Goal: Task Accomplishment & Management: Manage account settings

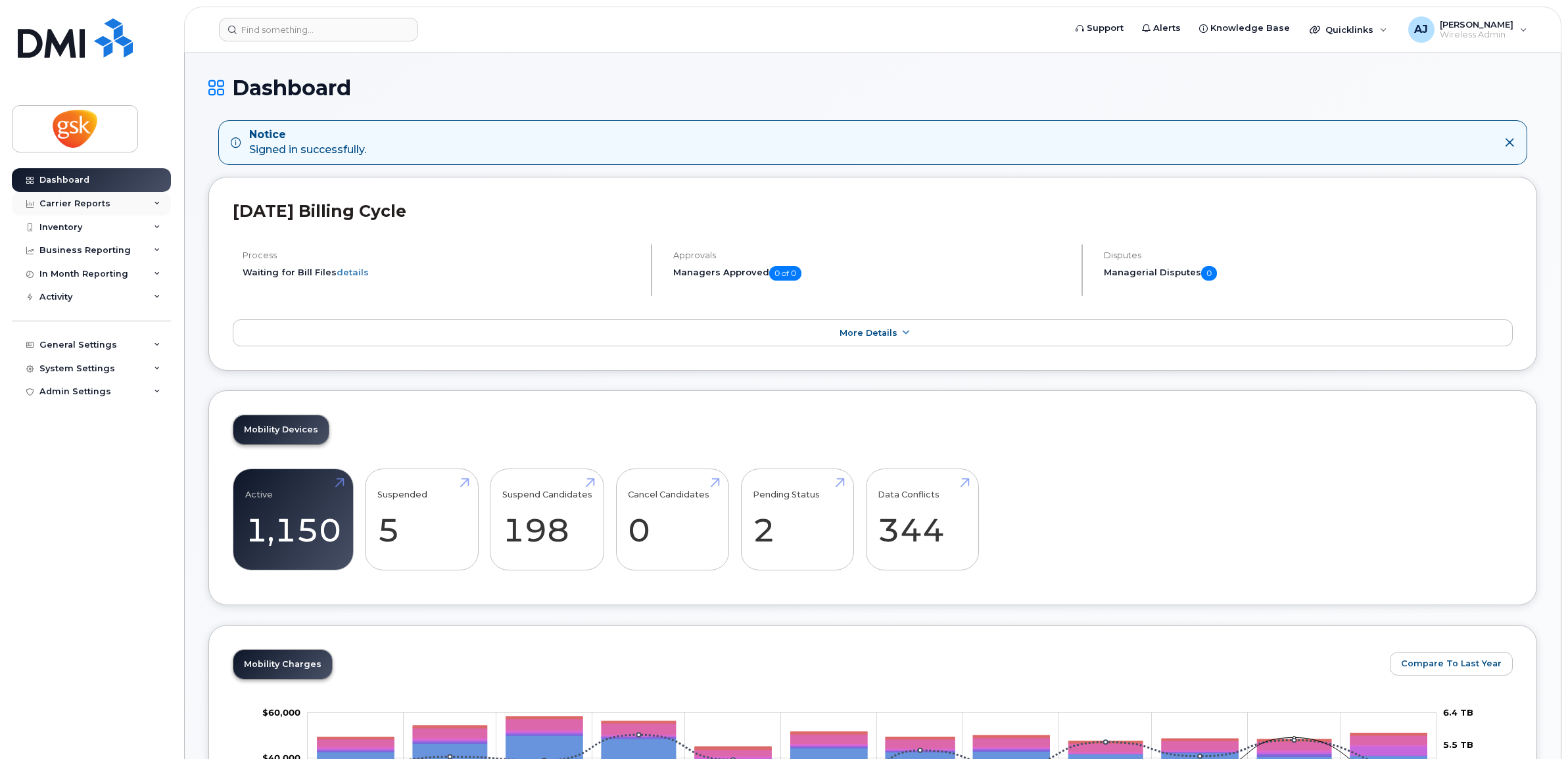
click at [86, 204] on div "Carrier Reports" at bounding box center [75, 204] width 71 height 11
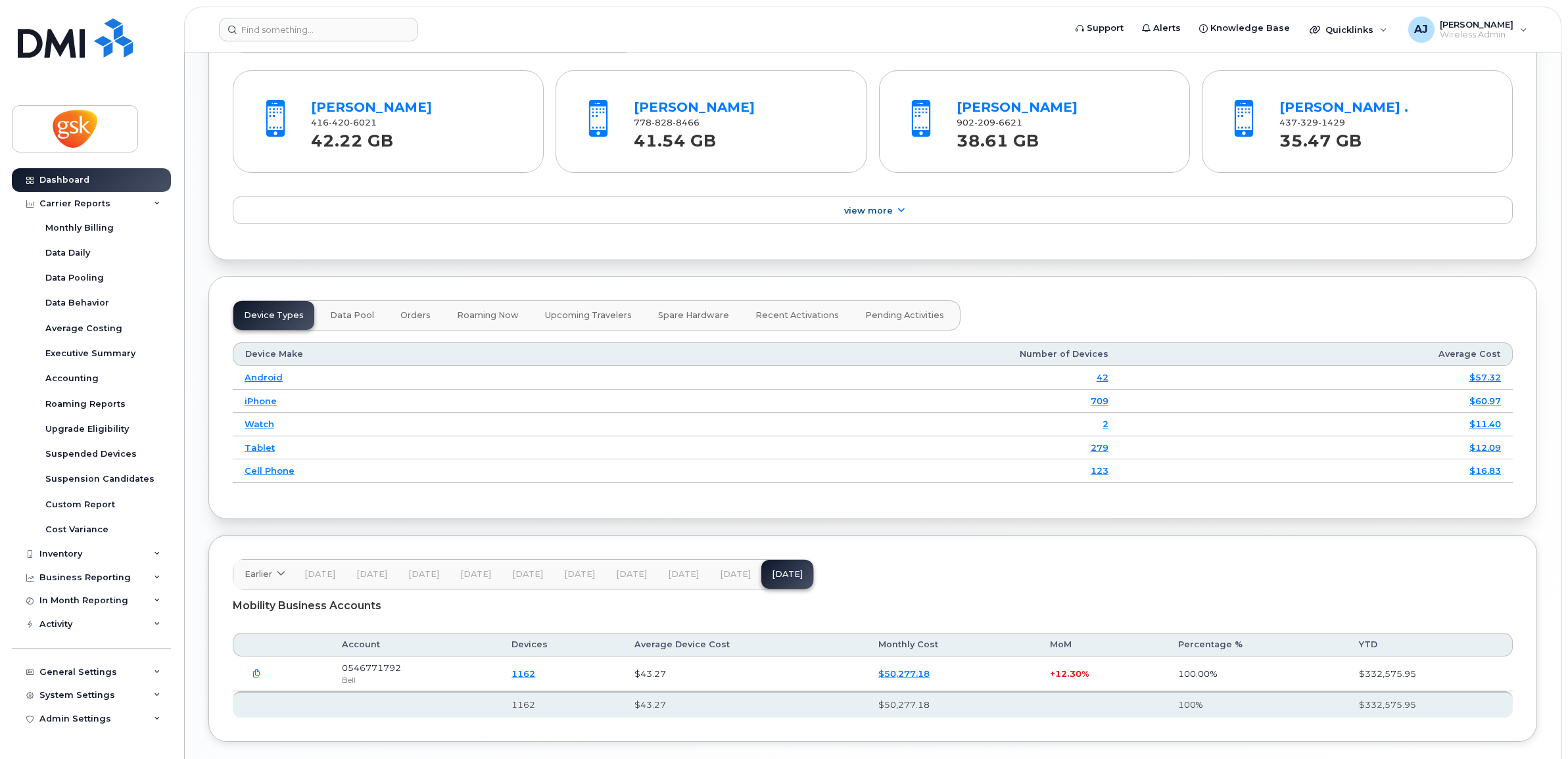
scroll to position [1474, 0]
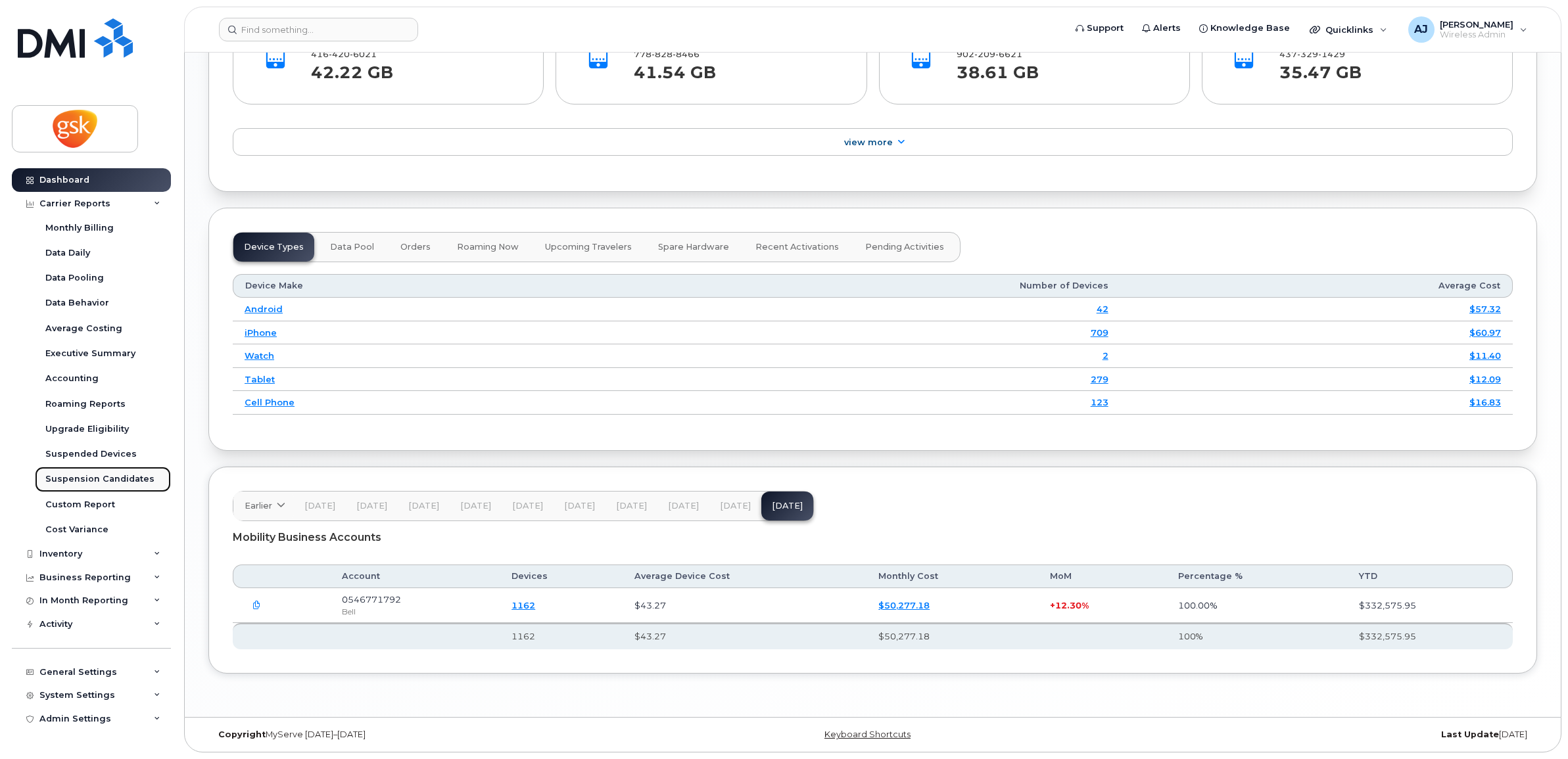
click at [105, 480] on div "Suspension Candidates" at bounding box center [100, 479] width 109 height 12
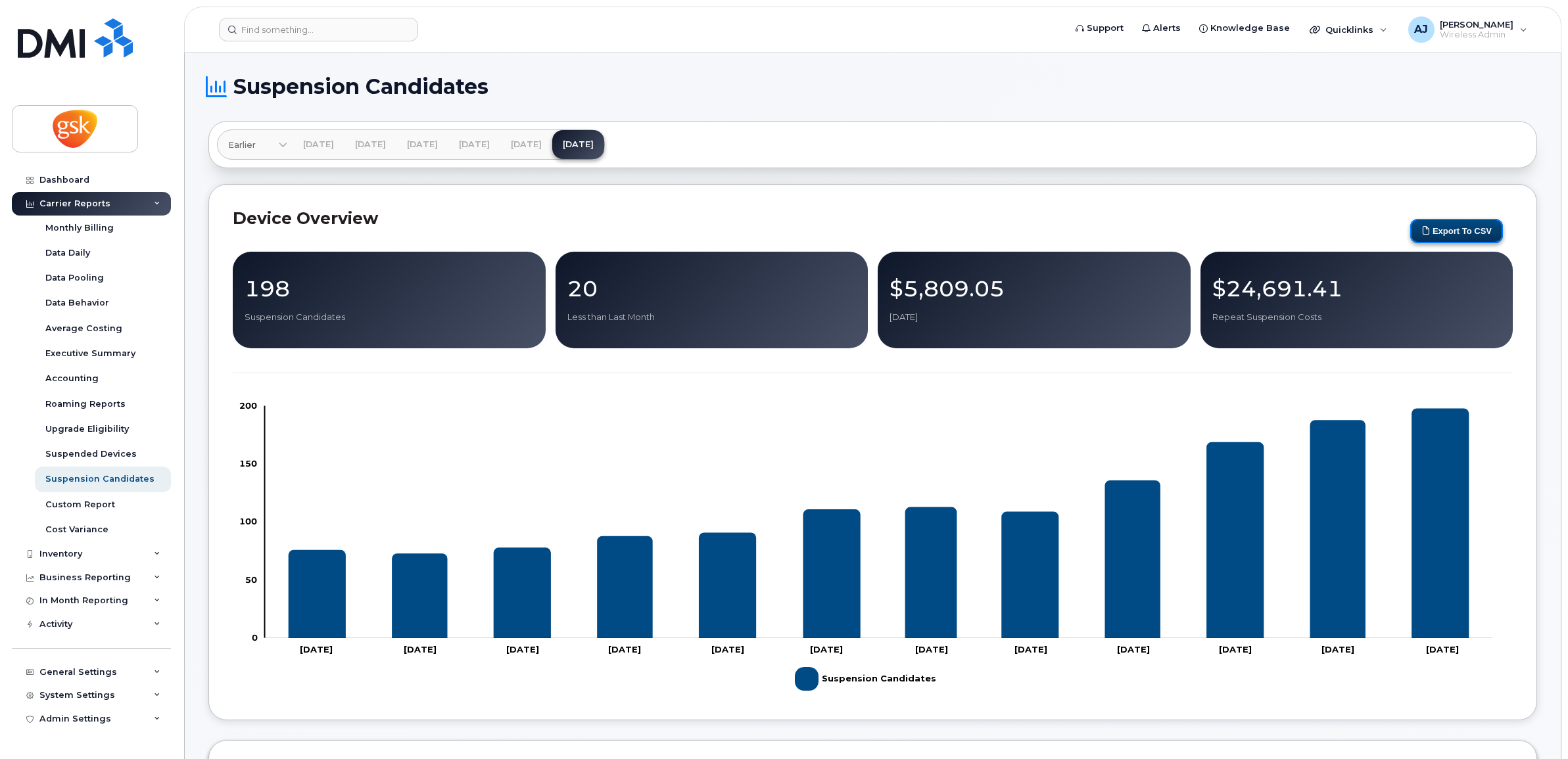
click at [1476, 231] on button "Export to CSV" at bounding box center [1456, 231] width 93 height 24
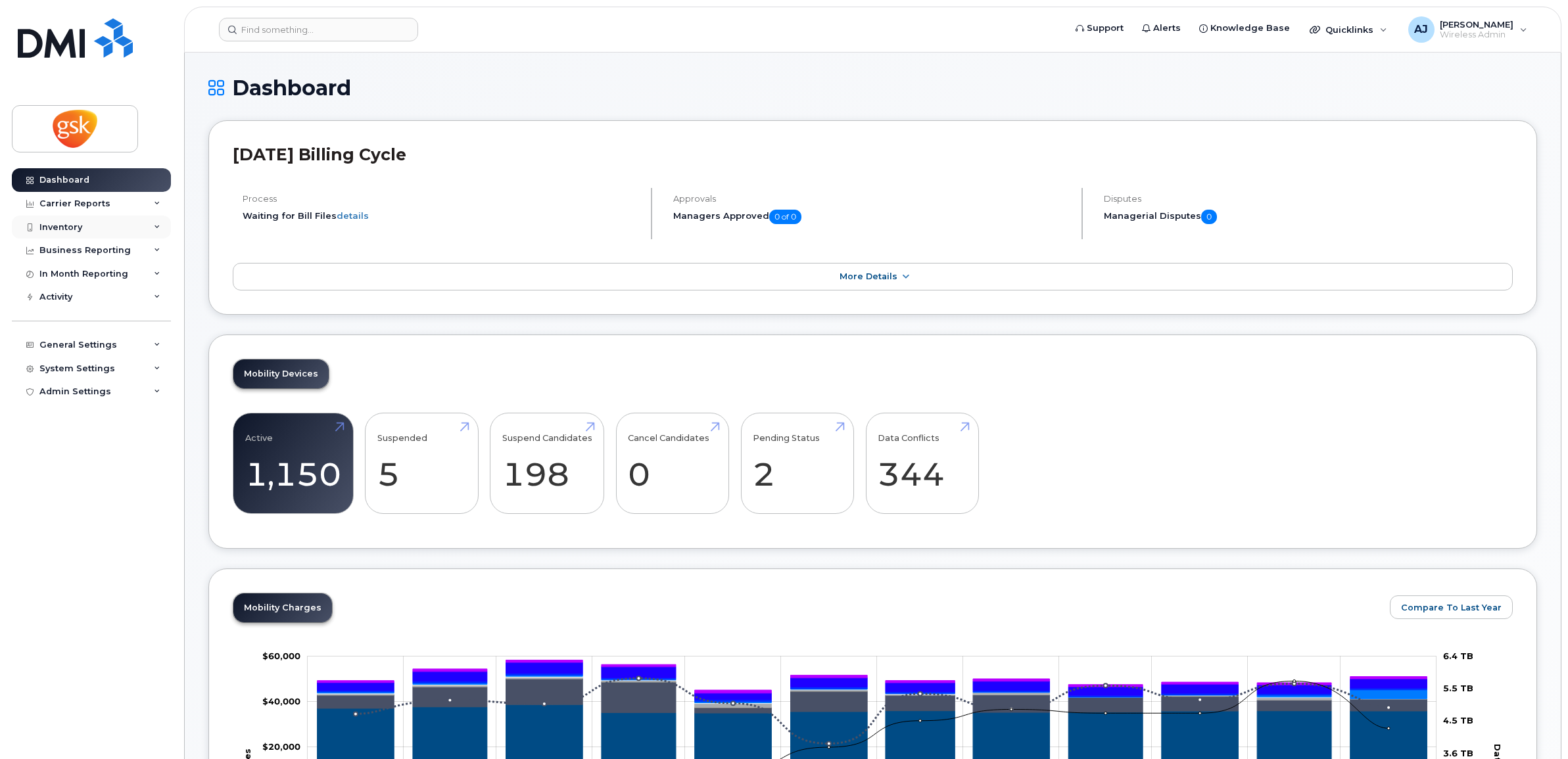
click at [92, 228] on div "Inventory" at bounding box center [91, 227] width 159 height 24
click at [101, 255] on div "Mobility Devices" at bounding box center [82, 251] width 74 height 12
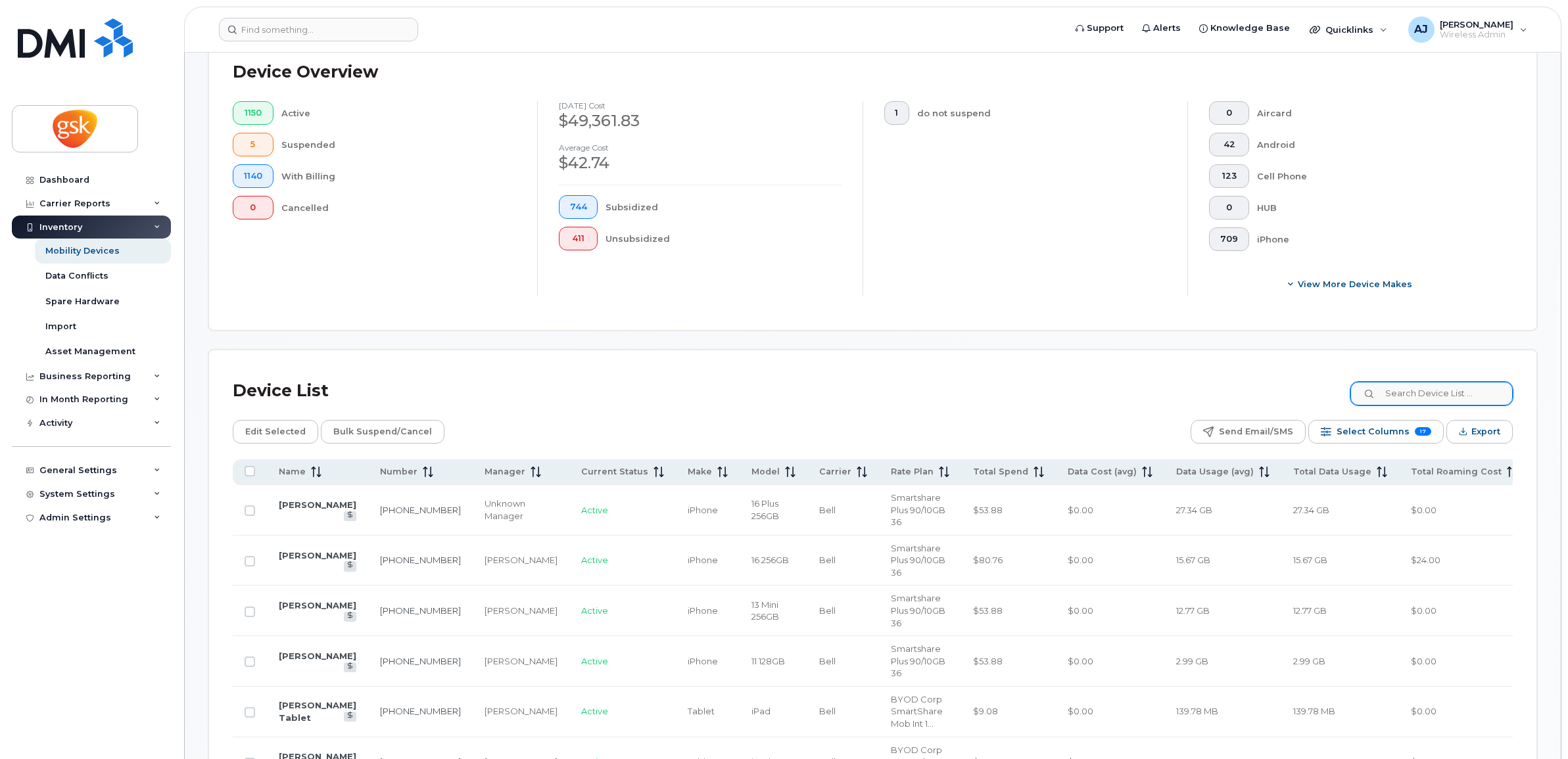
scroll to position [329, 0]
click at [1412, 401] on input at bounding box center [1430, 395] width 163 height 24
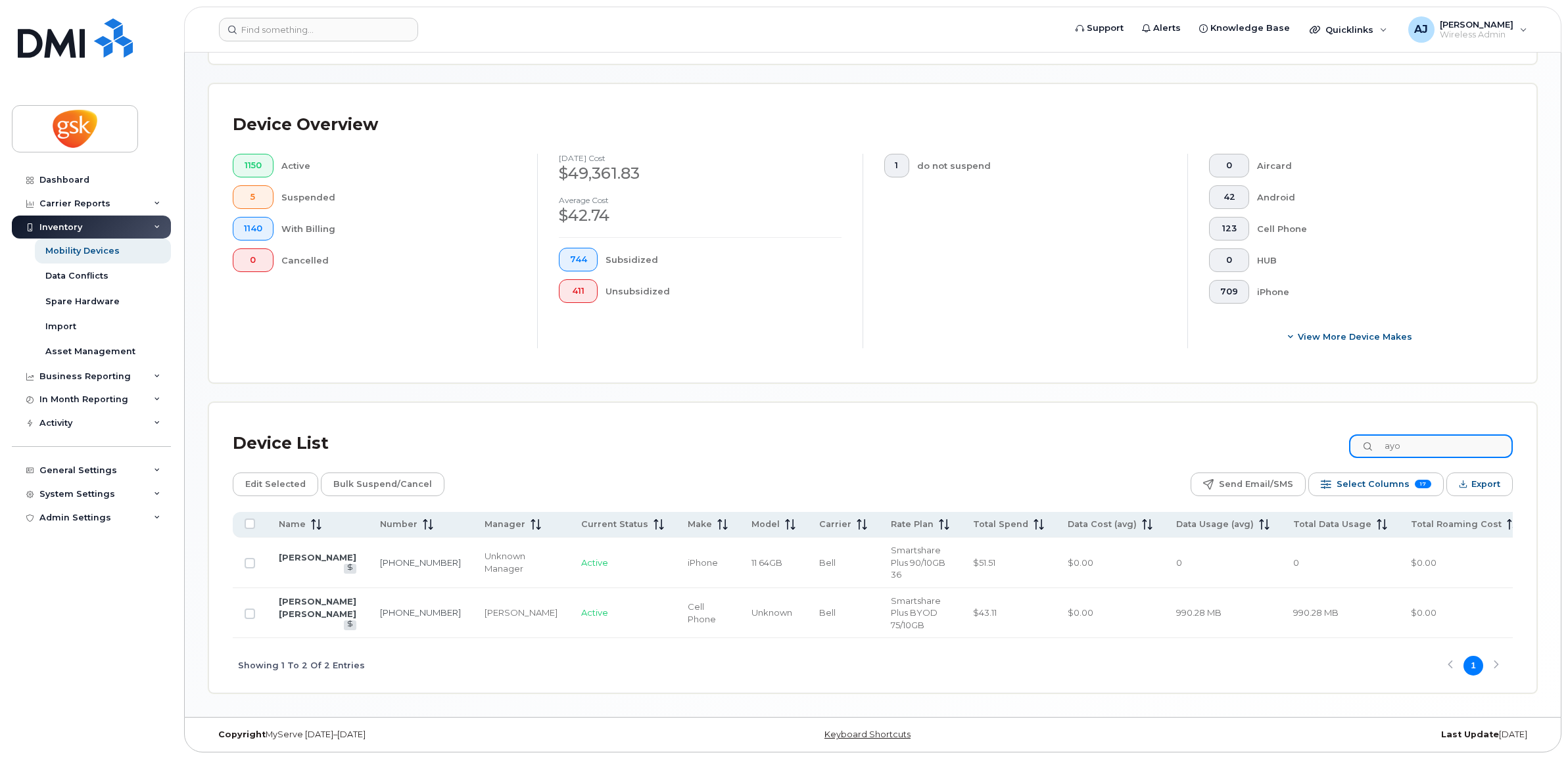
scroll to position [293, 0]
click at [1432, 440] on input "ayo" at bounding box center [1430, 446] width 163 height 24
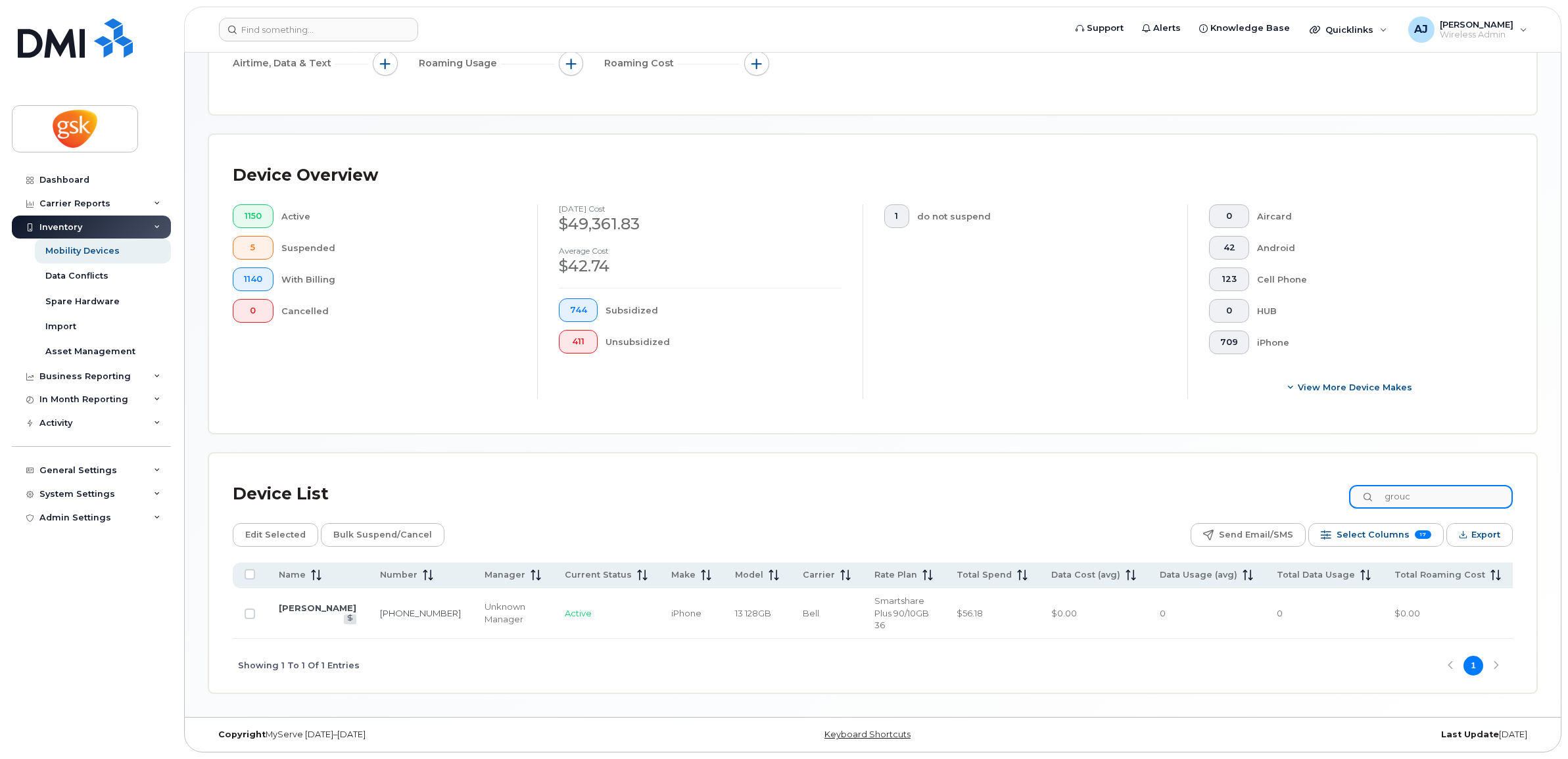
scroll to position [232, 0]
click at [1418, 495] on input "grouch" at bounding box center [1430, 497] width 163 height 24
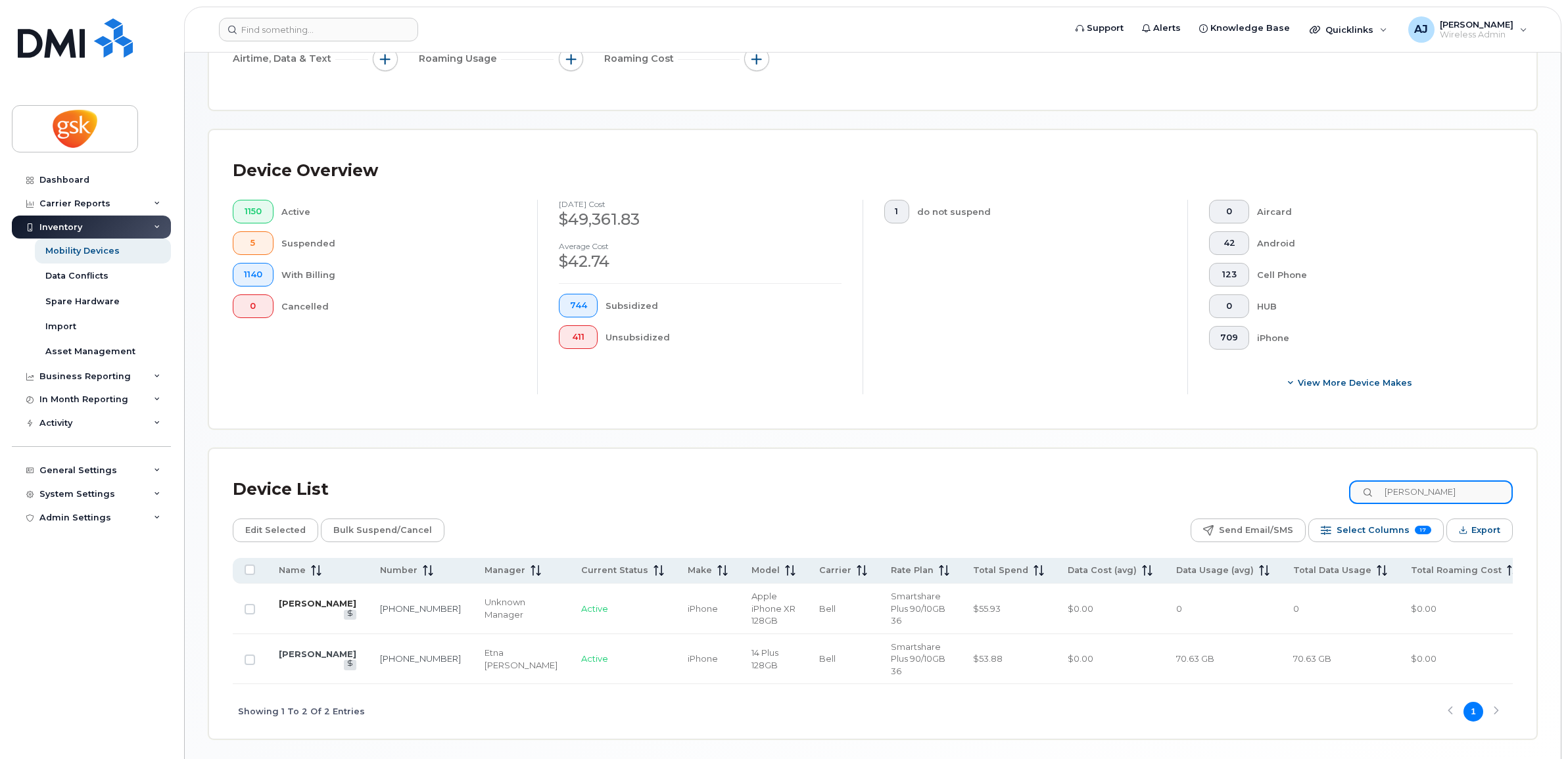
type input "nancy"
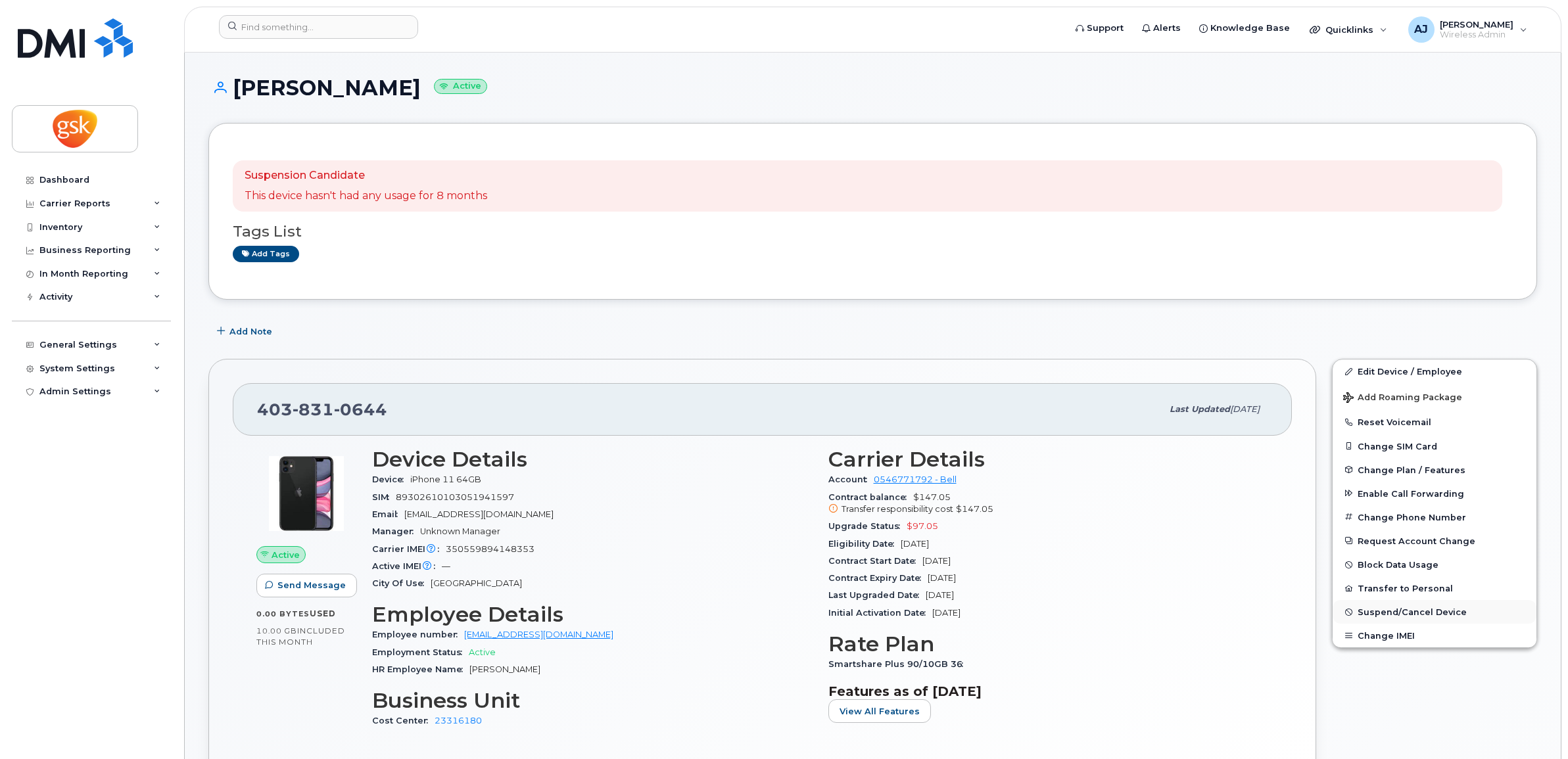
click at [1405, 608] on span "Suspend/Cancel Device" at bounding box center [1412, 612] width 109 height 10
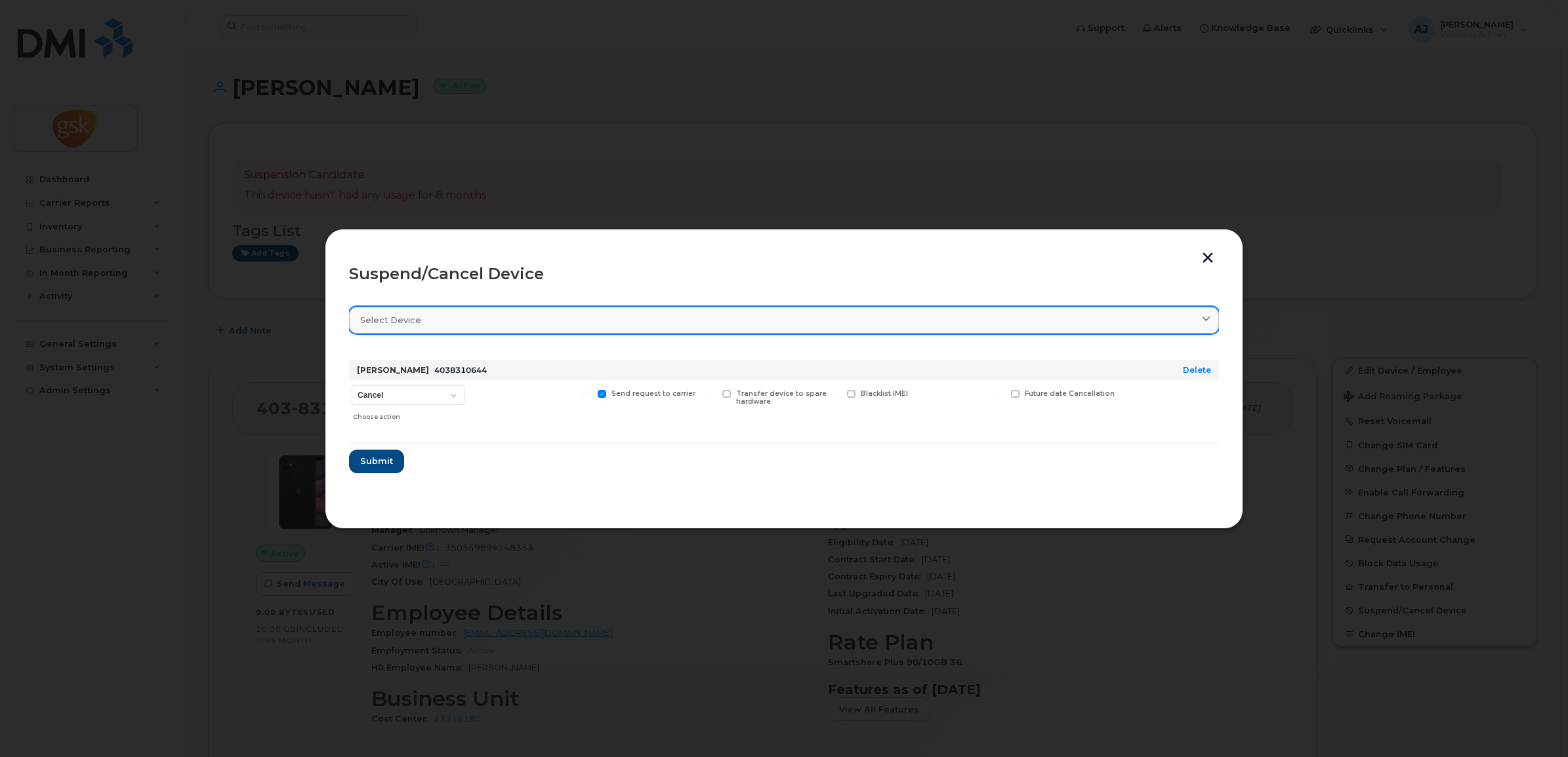
click at [441, 326] on div "Select device" at bounding box center [784, 320] width 847 height 13
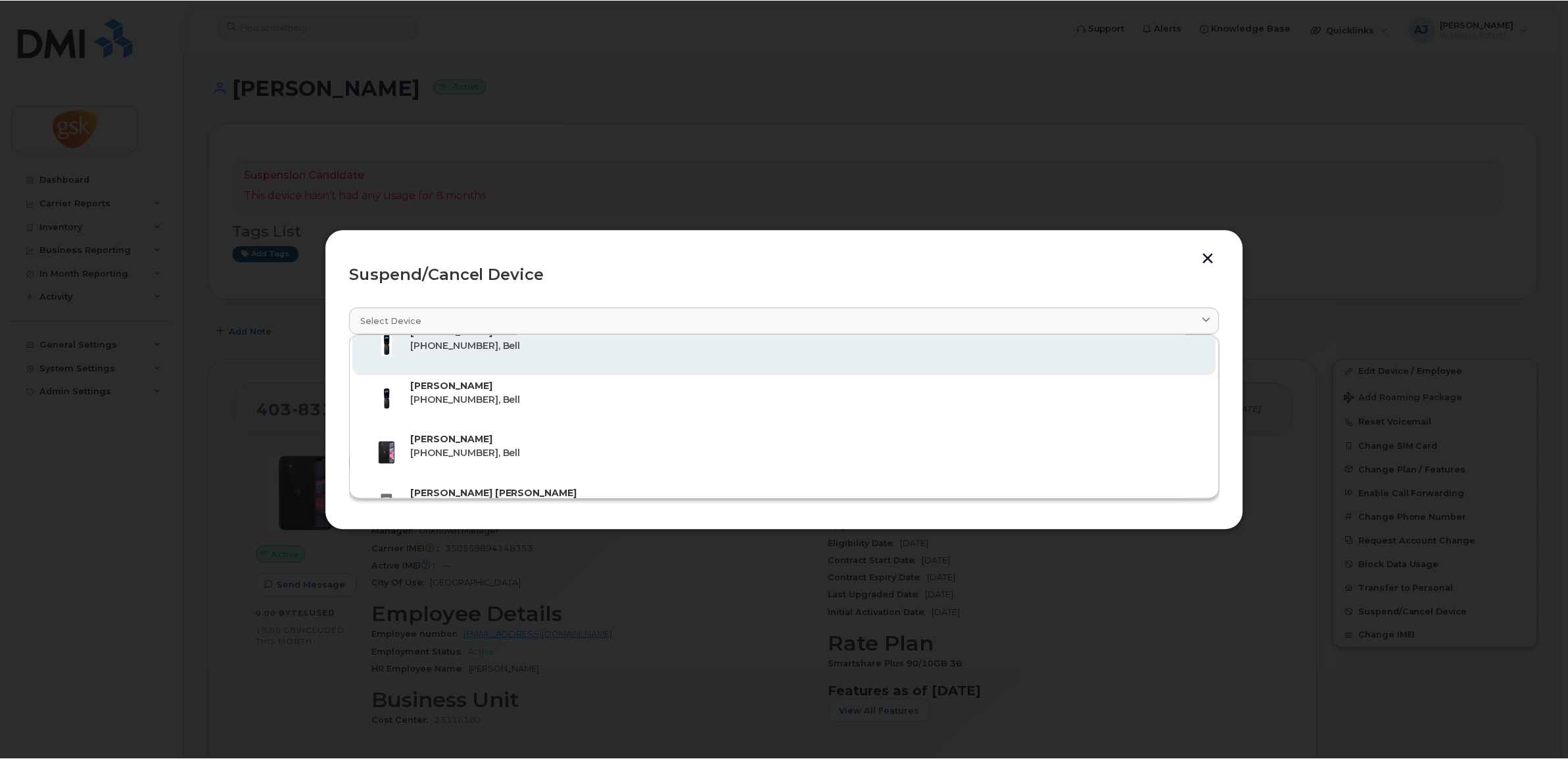
scroll to position [82, 0]
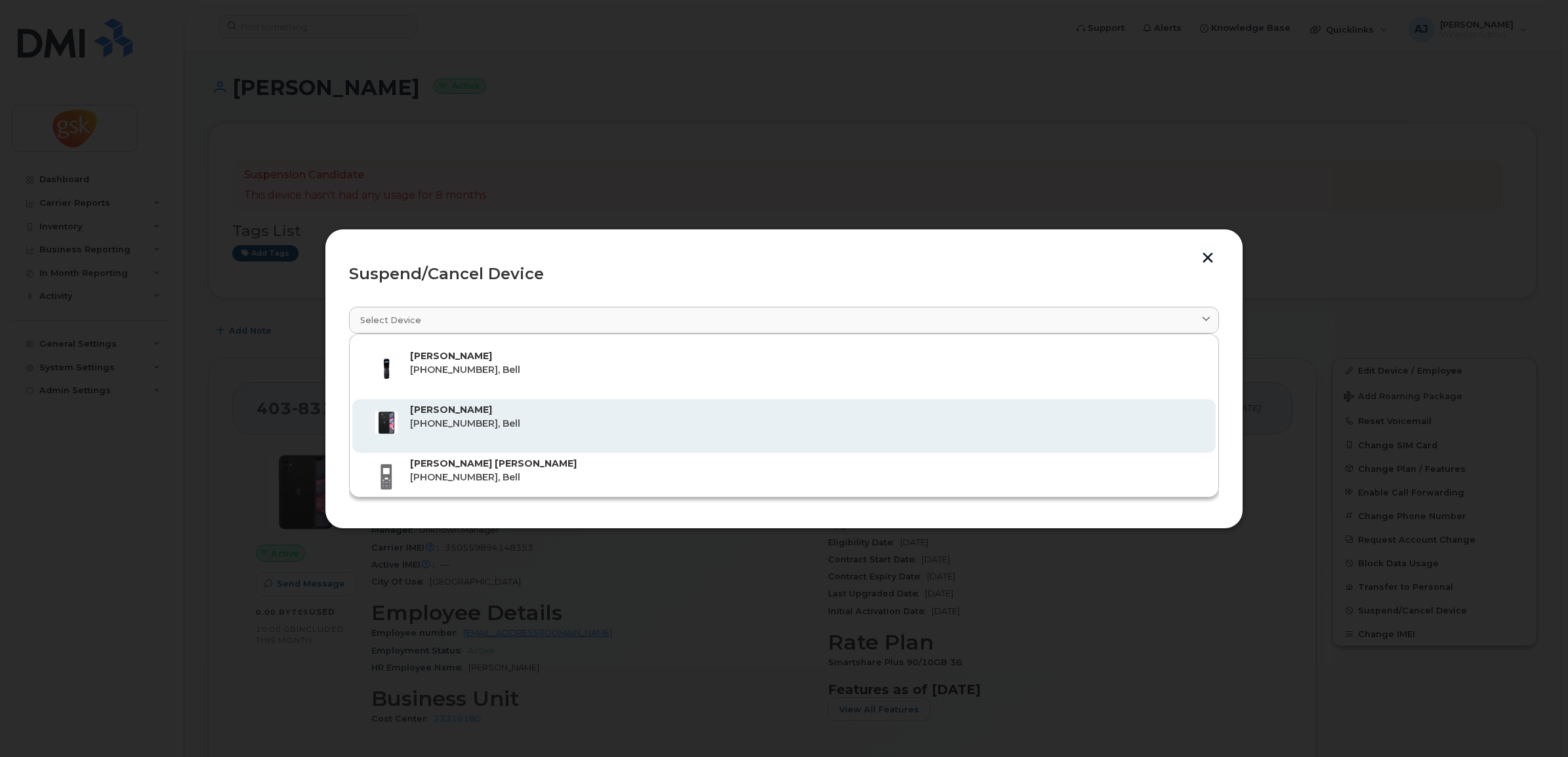
type input "ayo"
click at [450, 418] on p "403-831-0644, Bell" at bounding box center [807, 424] width 795 height 14
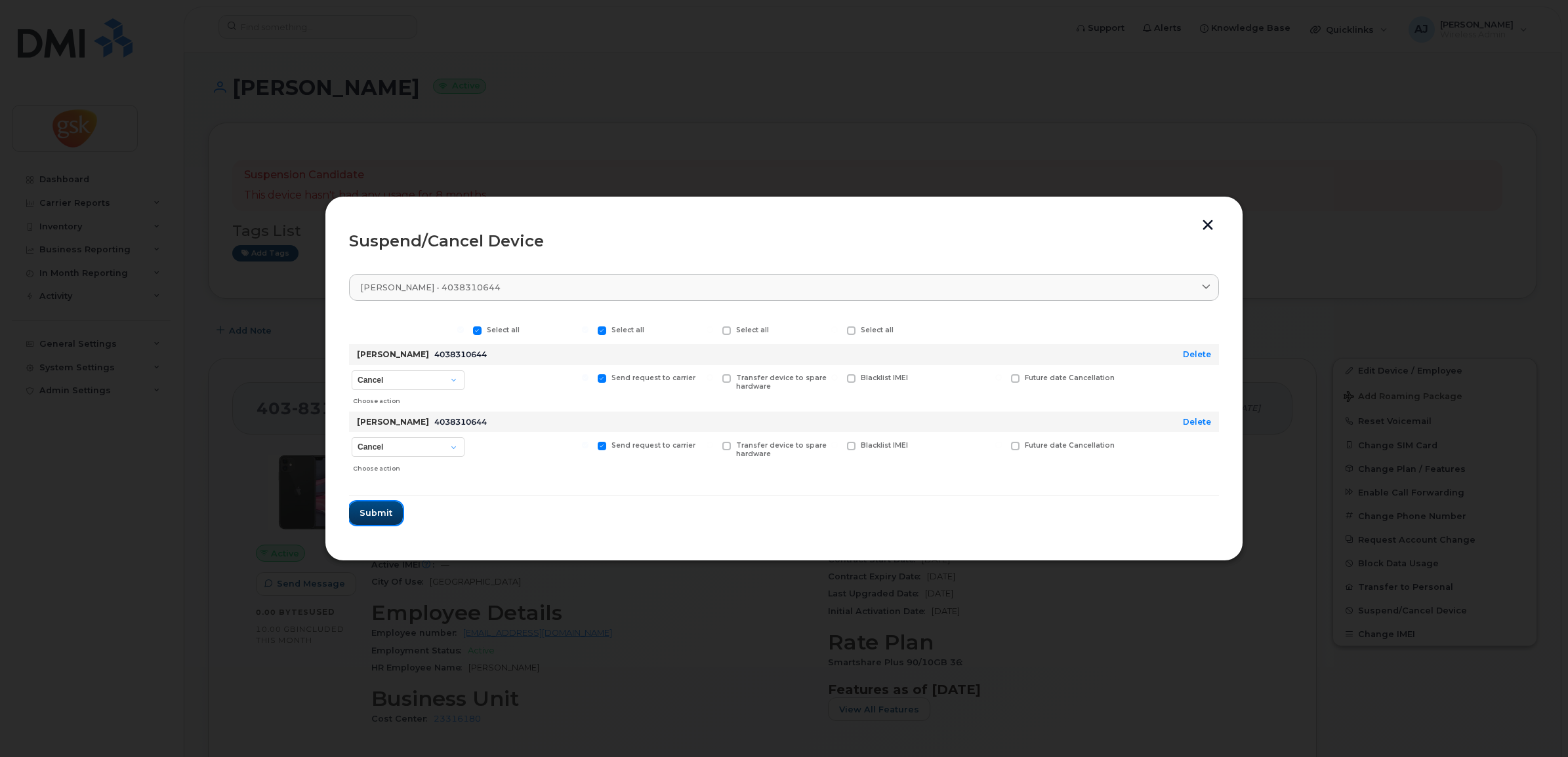
click at [386, 515] on span "Submit" at bounding box center [376, 513] width 33 height 13
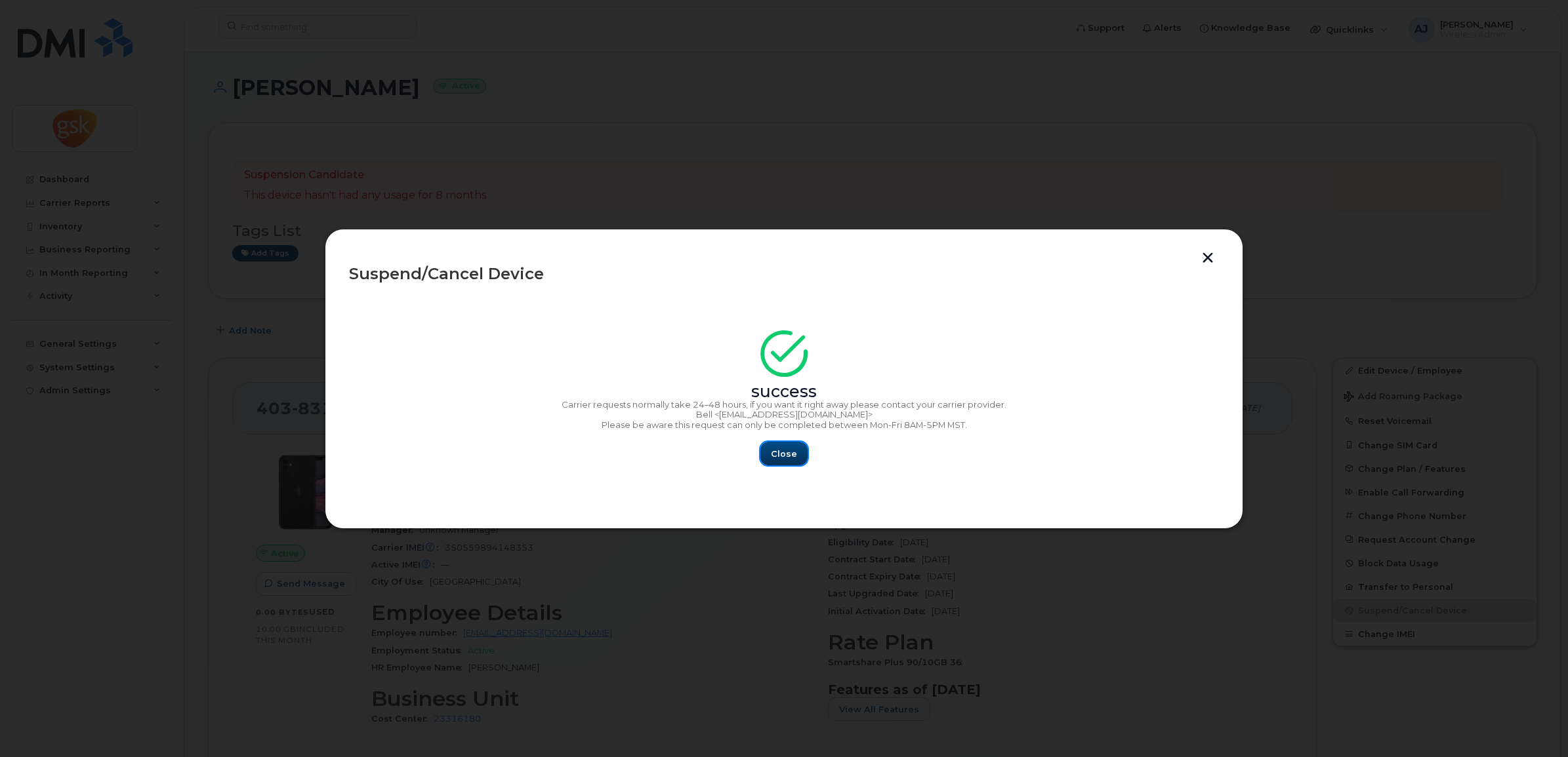
click at [776, 450] on span "Close" at bounding box center [784, 454] width 26 height 13
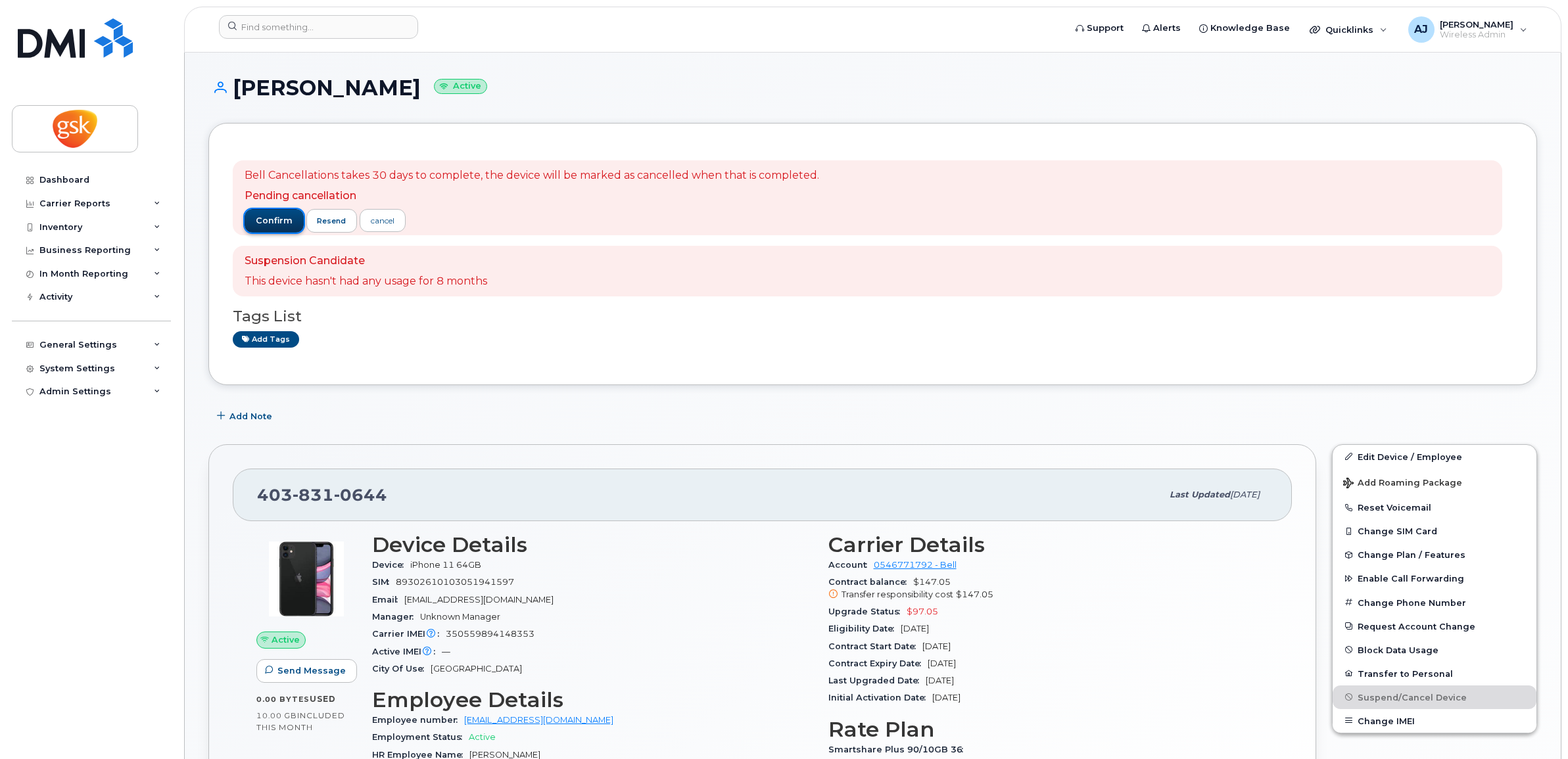
click at [273, 215] on span "confirm" at bounding box center [274, 221] width 37 height 12
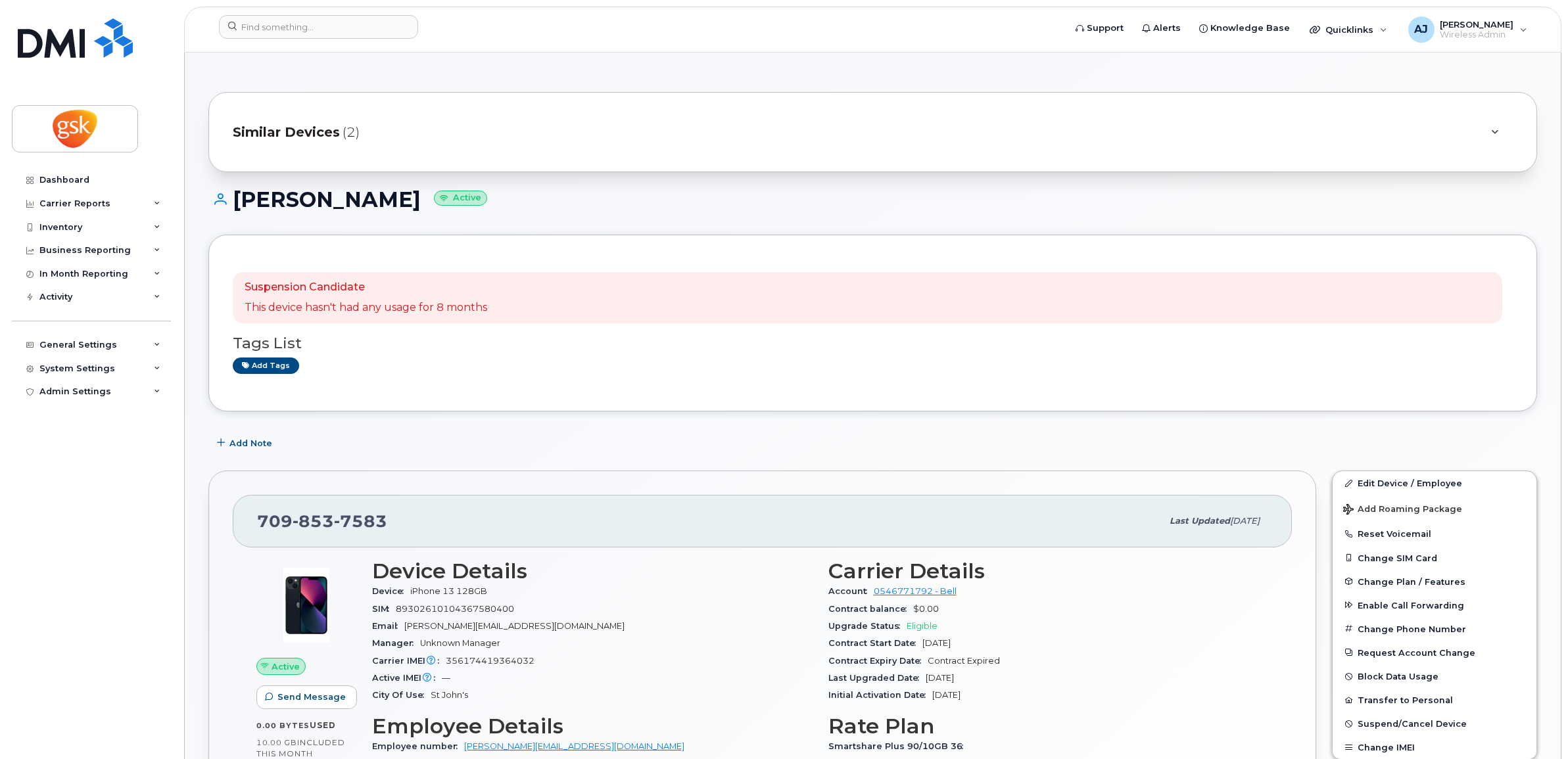
scroll to position [82, 0]
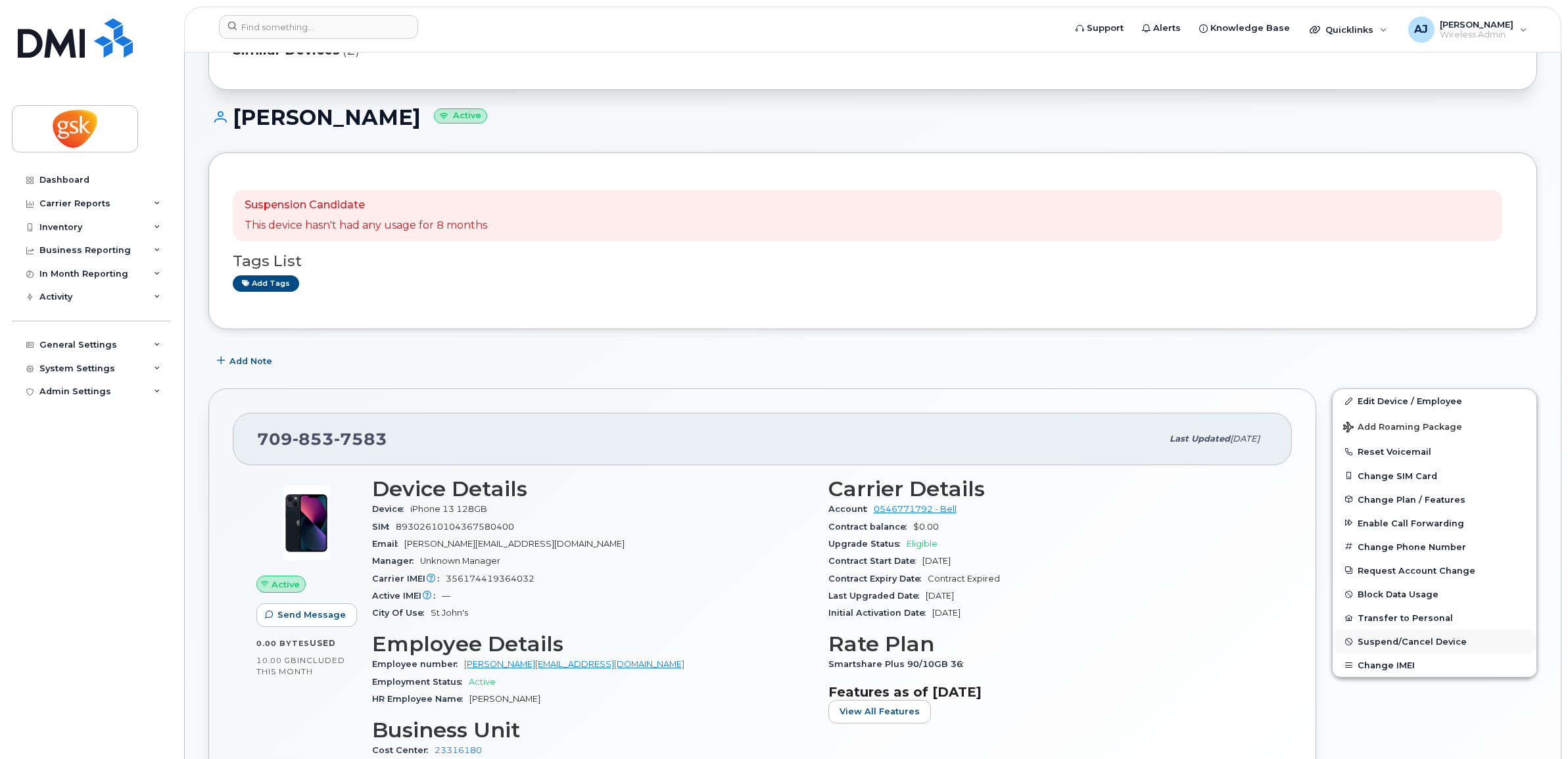
click at [1378, 639] on span "Suspend/Cancel Device" at bounding box center [1412, 641] width 109 height 10
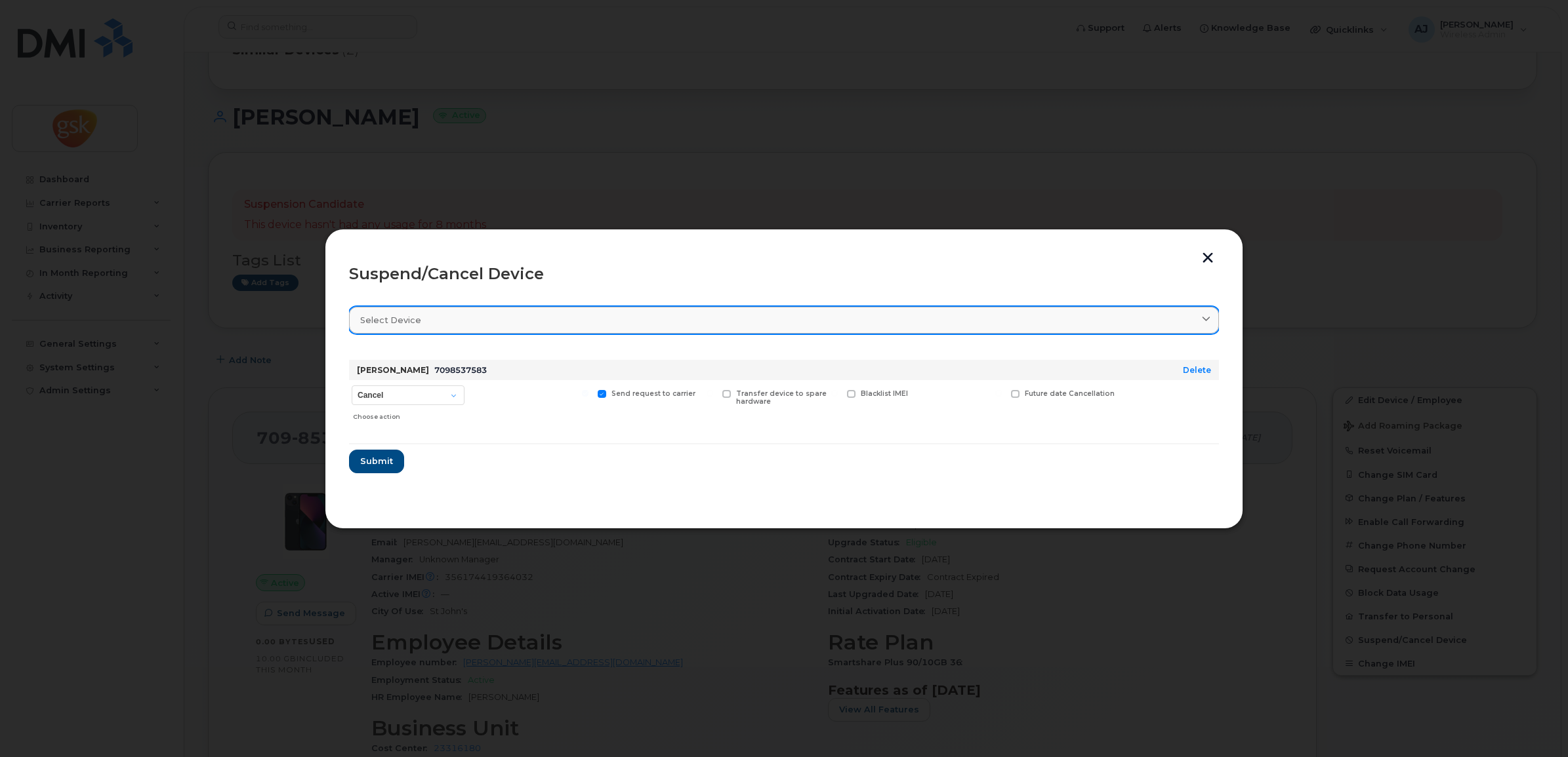
click at [407, 325] on span "Select device" at bounding box center [390, 320] width 61 height 13
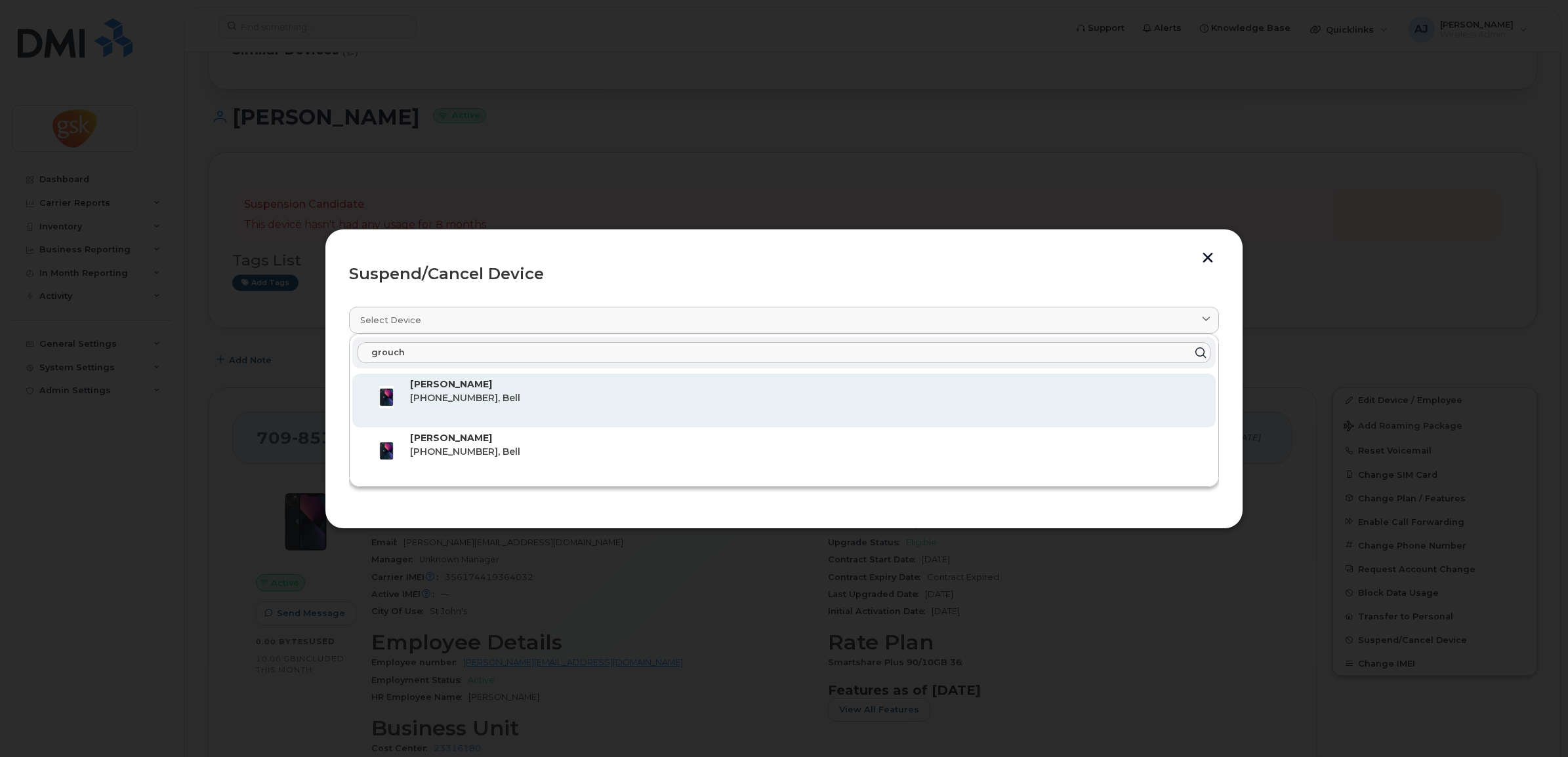
type input "grouch"
click at [438, 387] on strong "[PERSON_NAME]" at bounding box center [451, 384] width 82 height 12
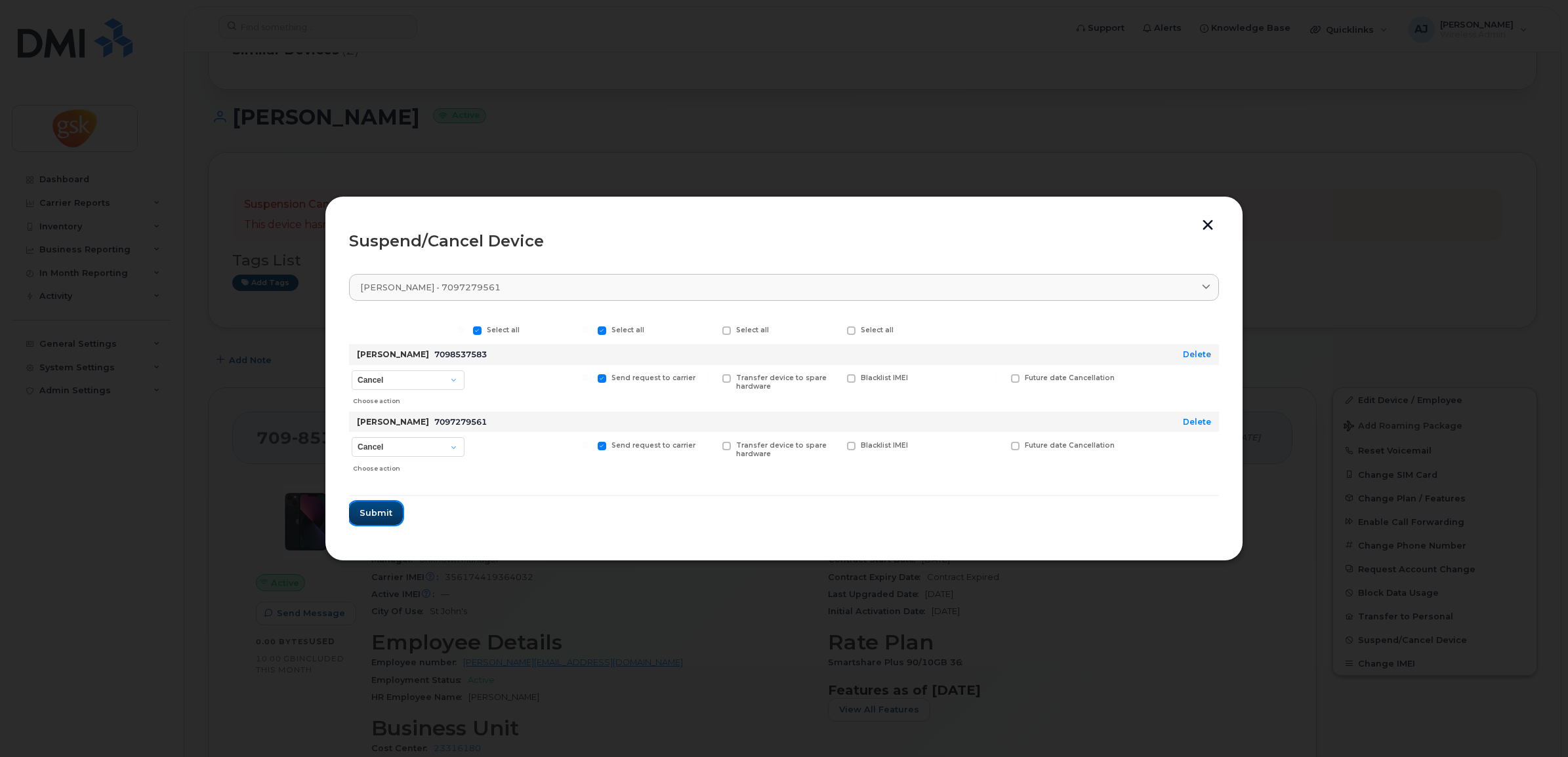
click at [377, 512] on span "Submit" at bounding box center [376, 513] width 33 height 13
click at [1547, 16] on icon at bounding box center [1549, 20] width 9 height 9
click at [1202, 226] on button "button" at bounding box center [1207, 227] width 19 height 14
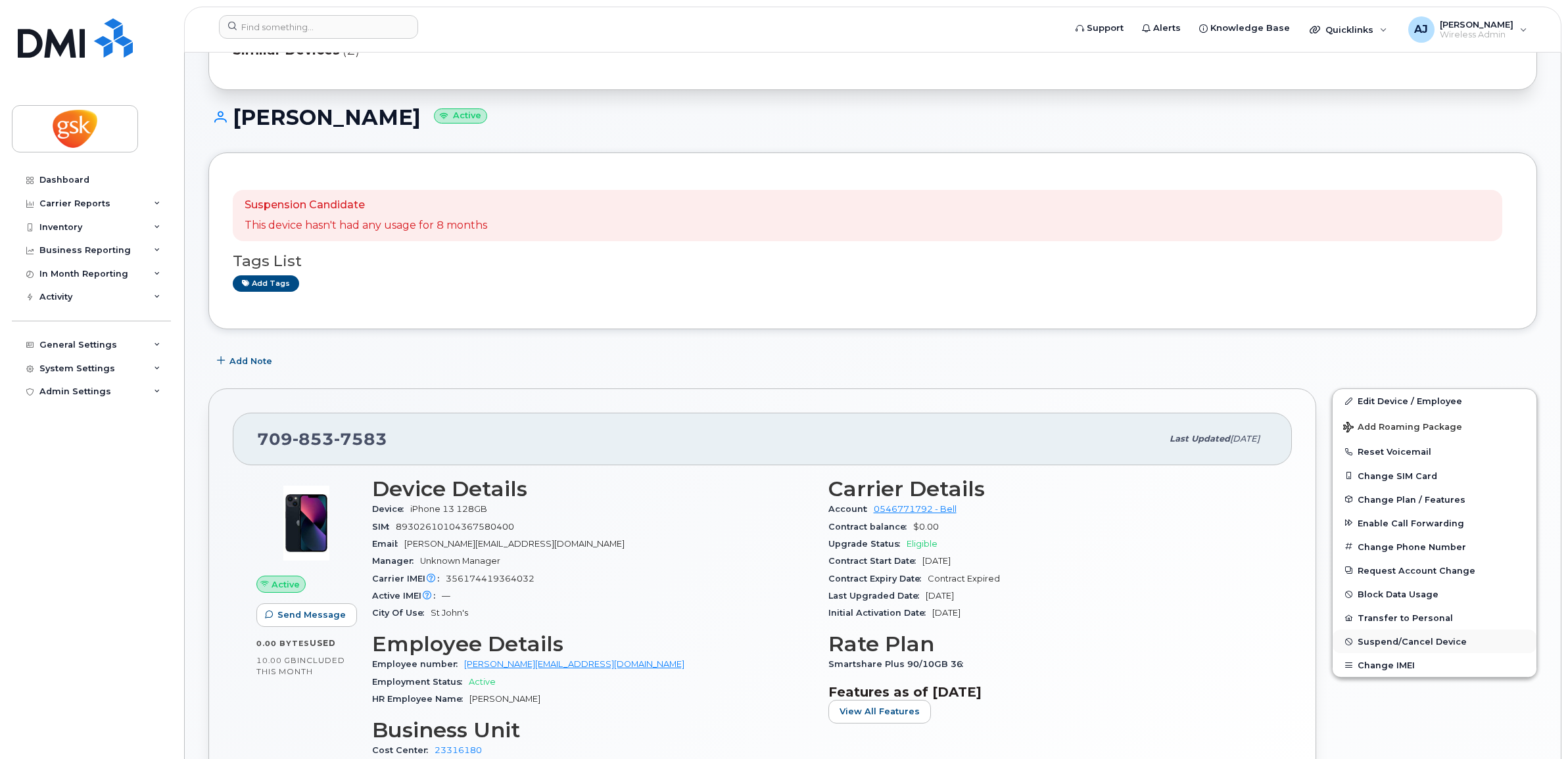
click at [1405, 635] on button "Suspend/Cancel Device" at bounding box center [1434, 641] width 204 height 24
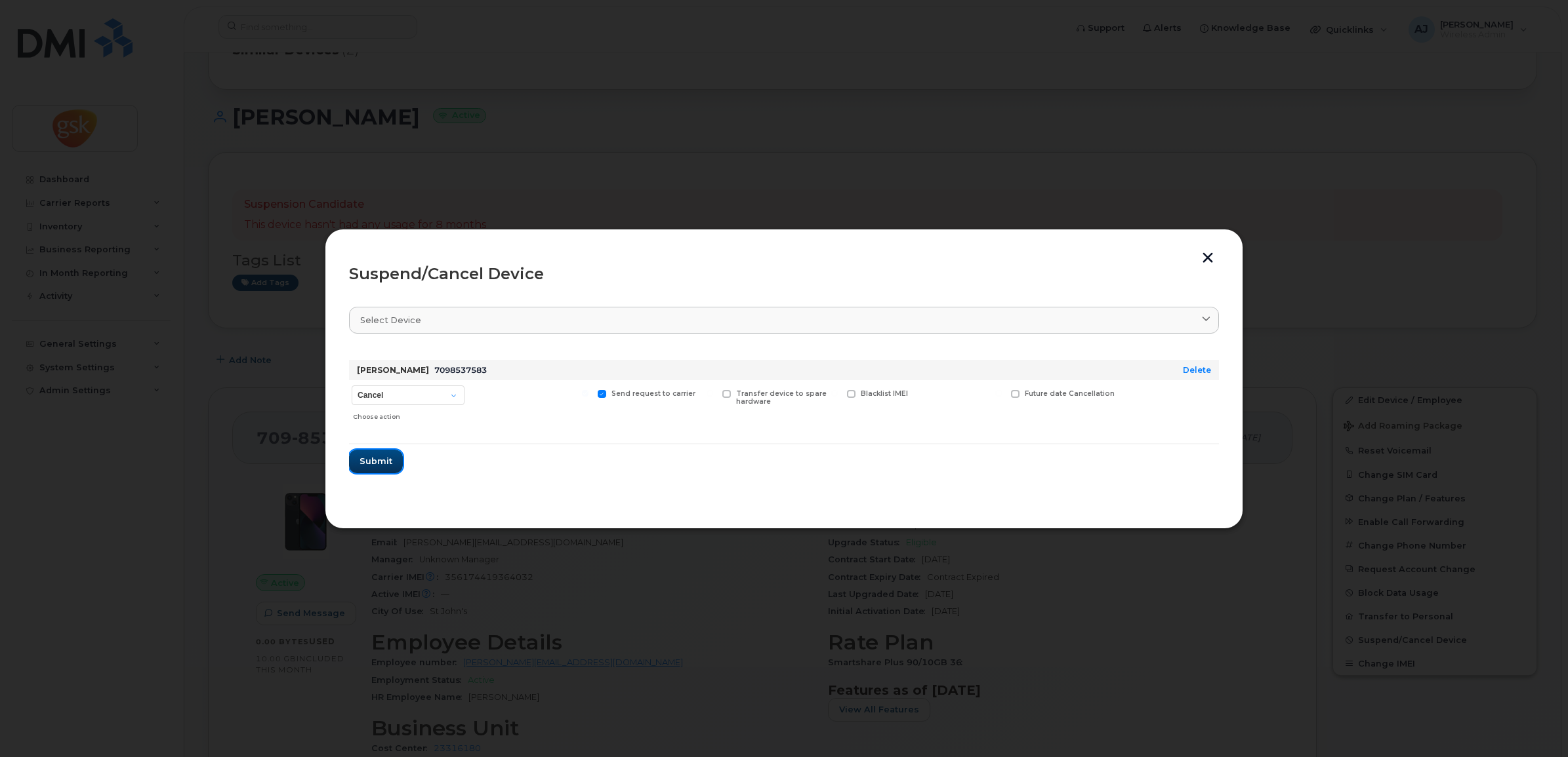
click at [372, 472] on button "Submit" at bounding box center [376, 461] width 54 height 23
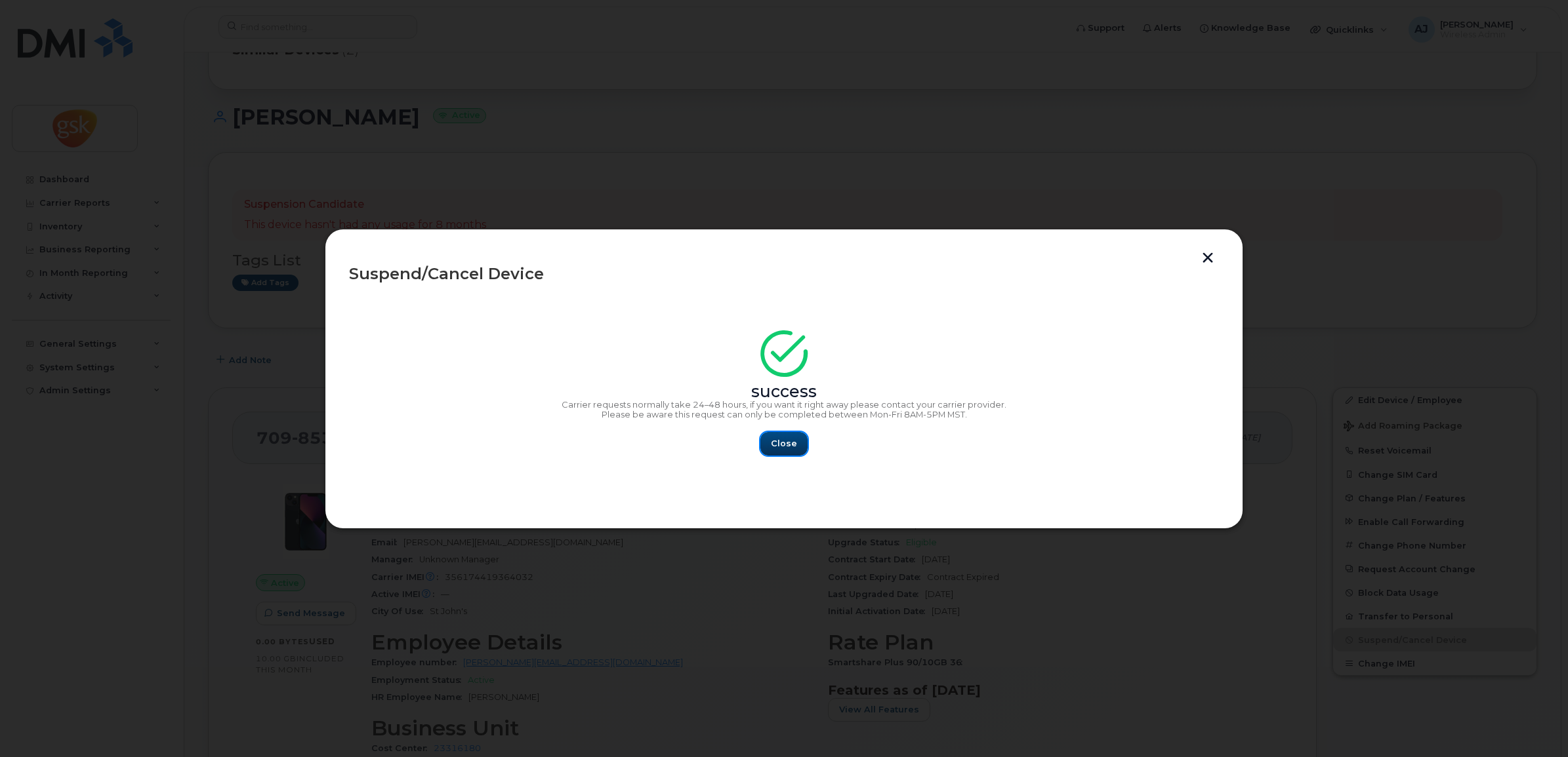
click at [795, 438] on span "Close" at bounding box center [784, 443] width 26 height 13
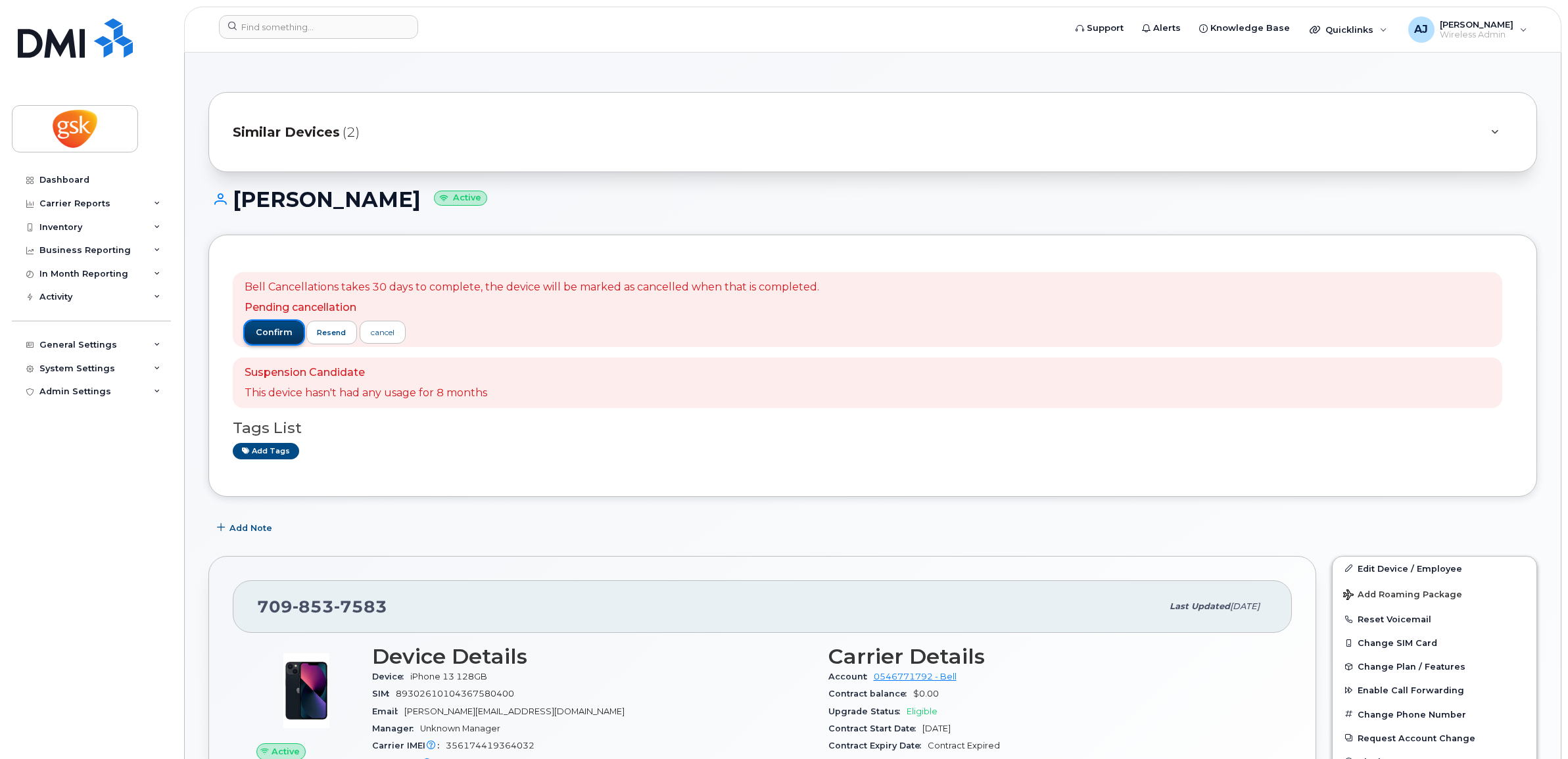
click at [278, 329] on span "confirm" at bounding box center [274, 333] width 37 height 12
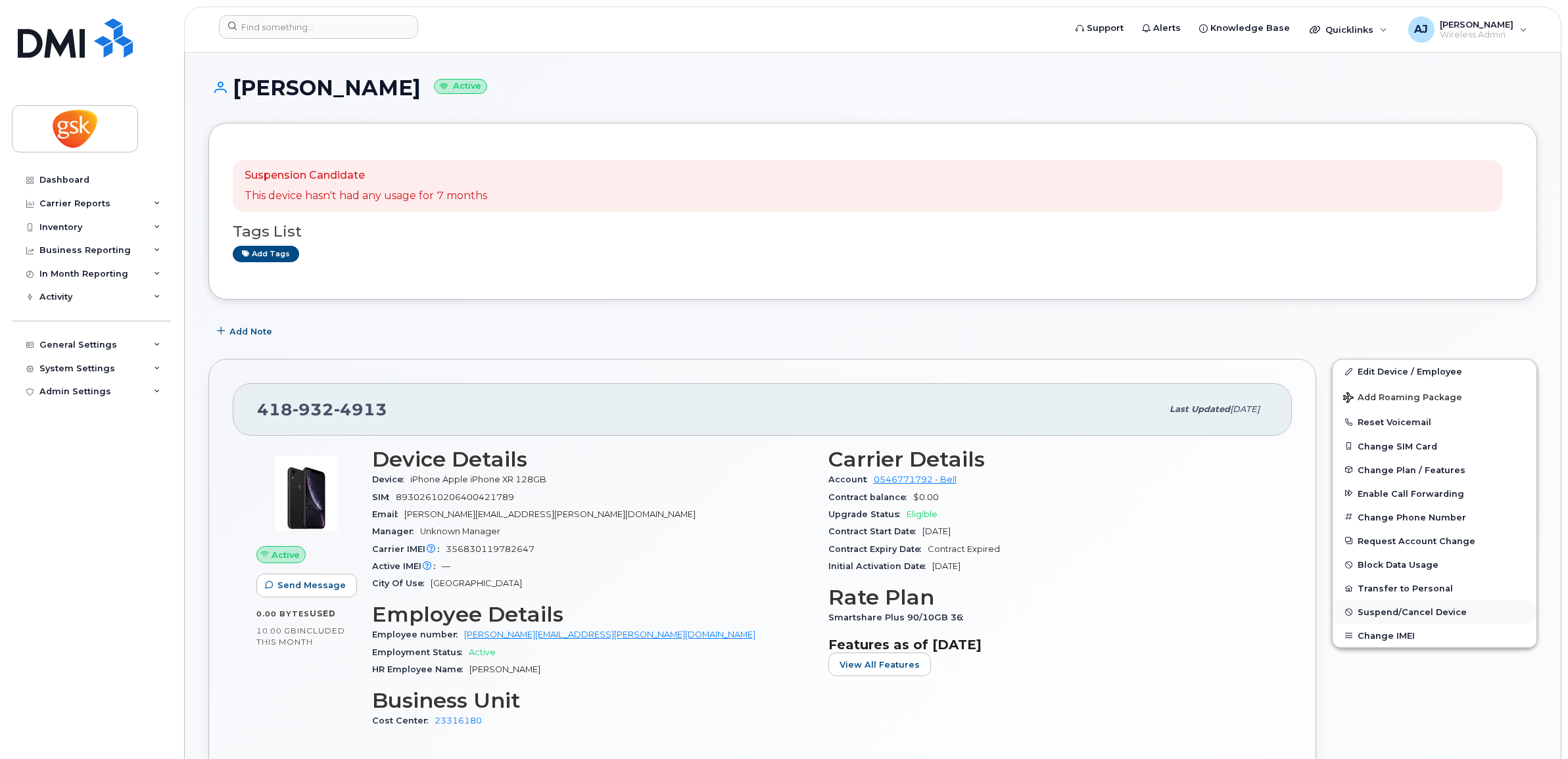
click at [1409, 612] on span "Suspend/Cancel Device" at bounding box center [1412, 612] width 109 height 10
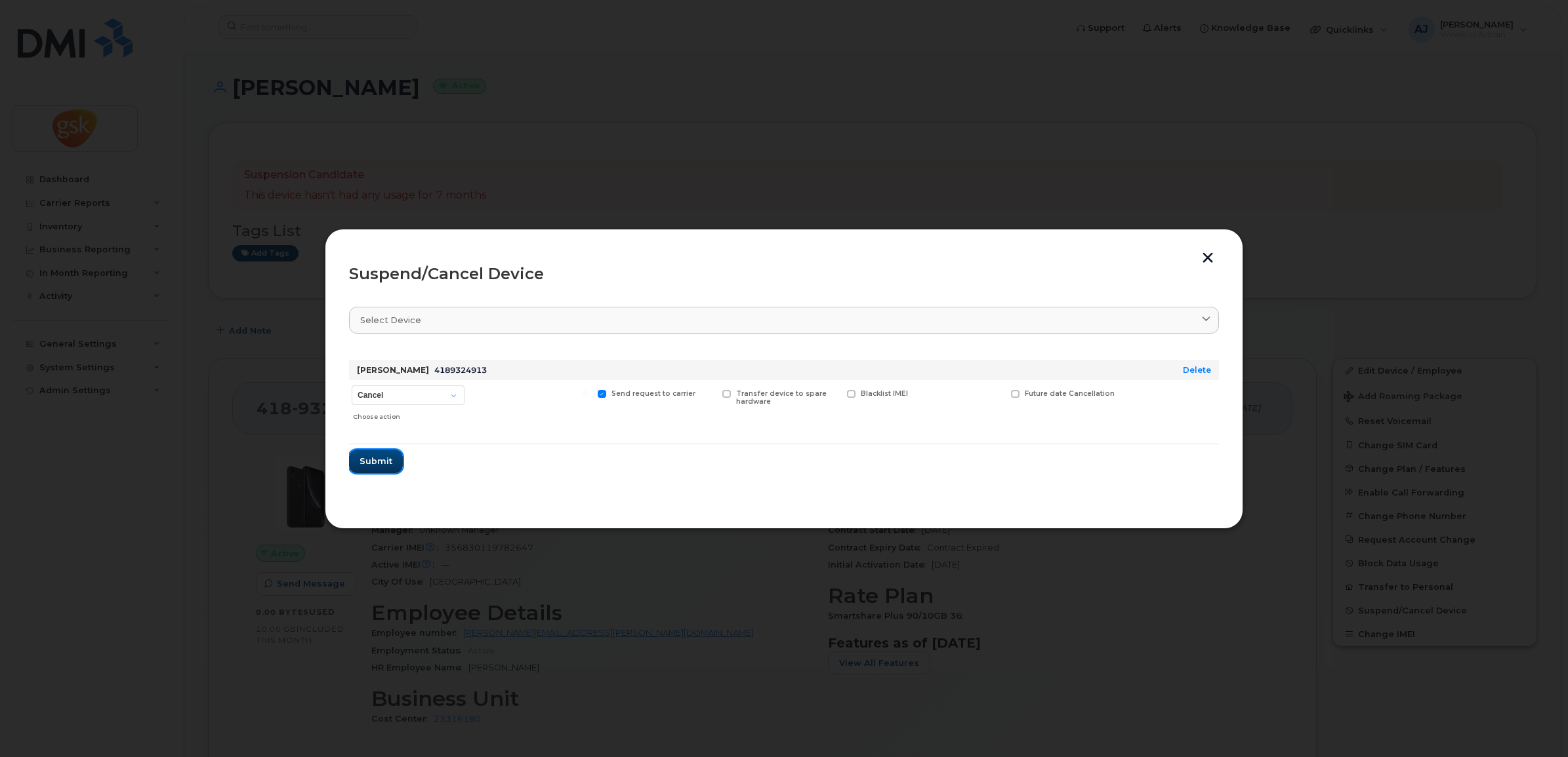
click at [388, 455] on span "Submit" at bounding box center [376, 461] width 33 height 13
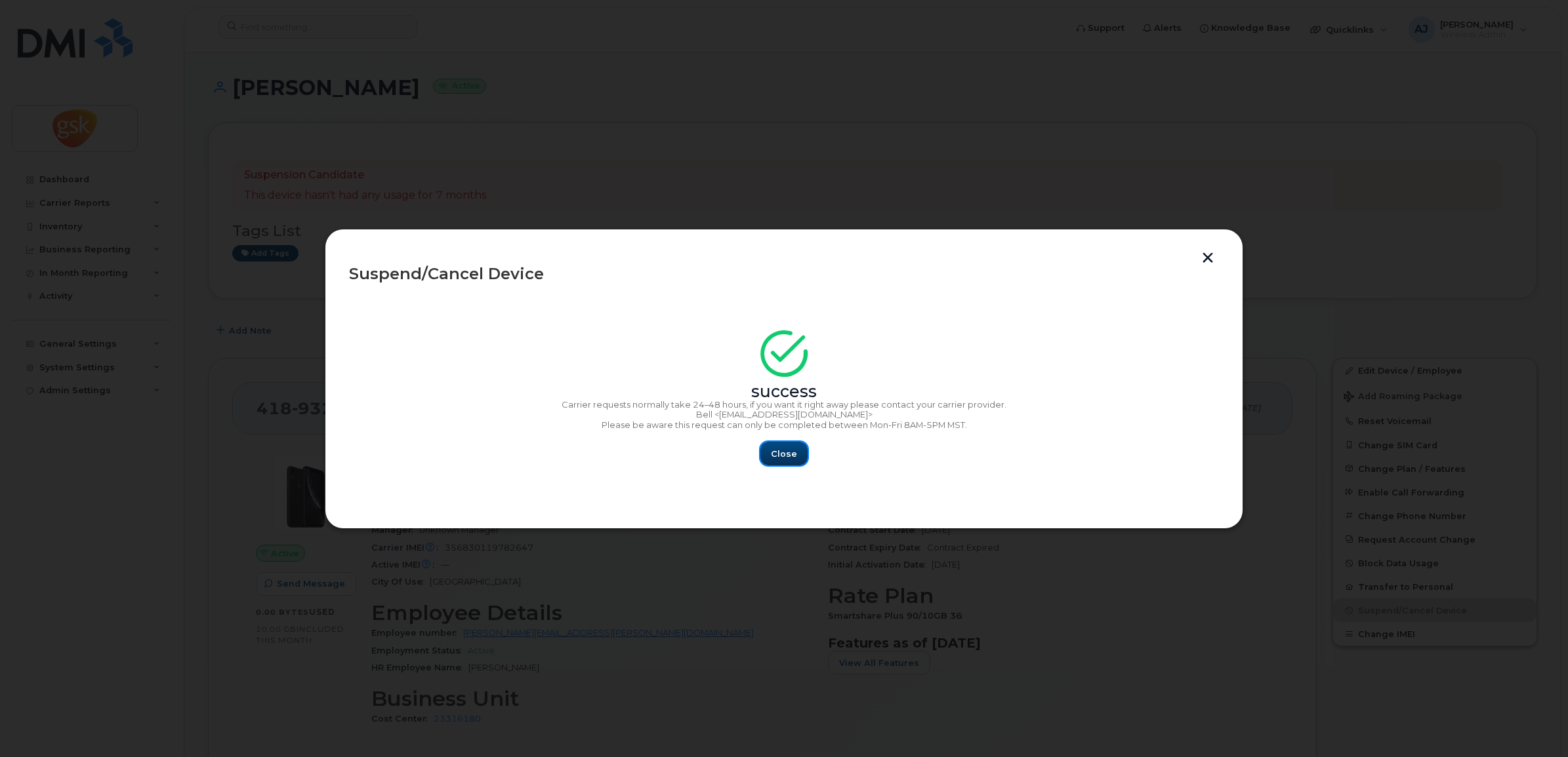
click at [781, 456] on span "Close" at bounding box center [784, 454] width 26 height 13
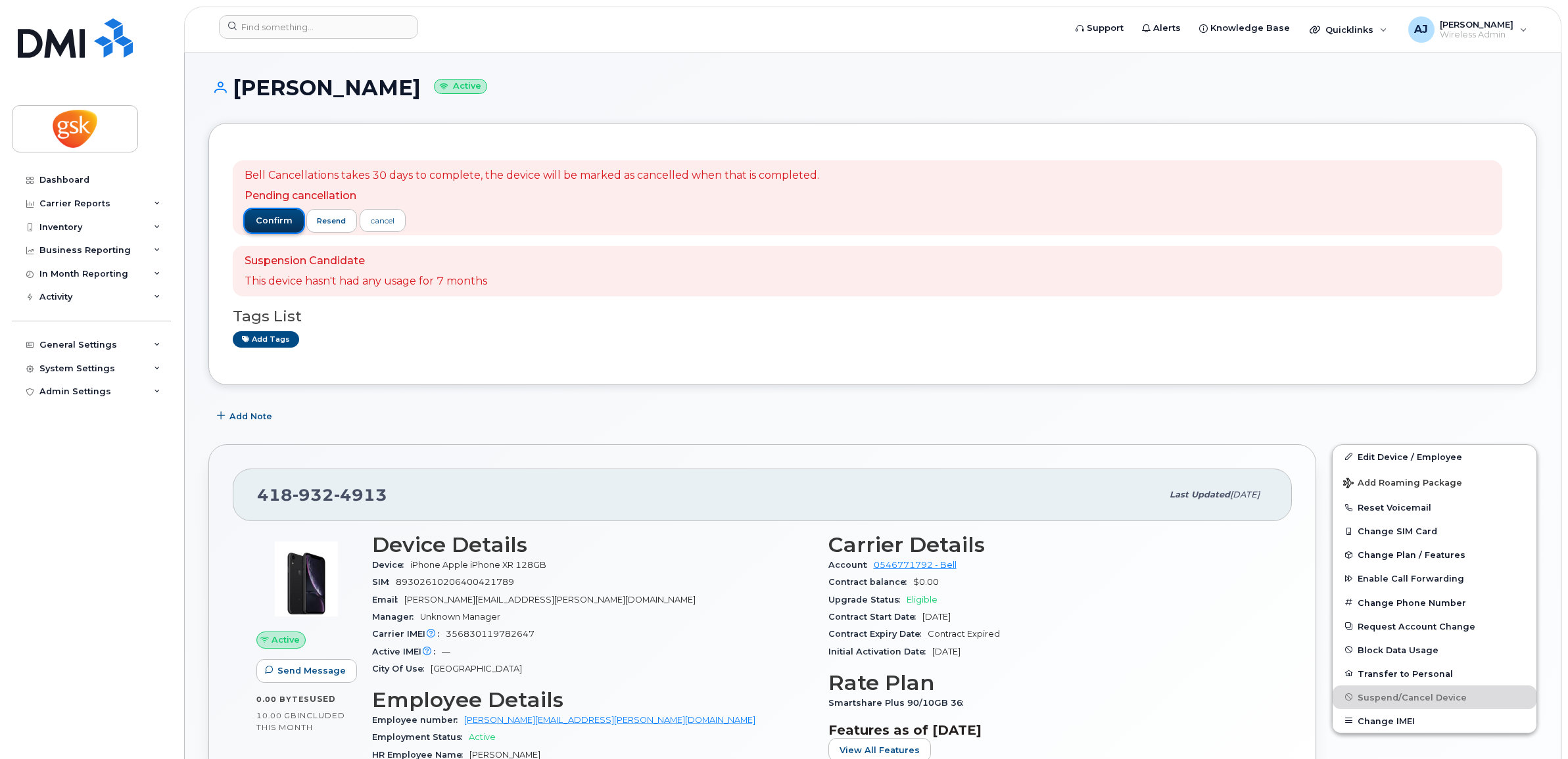
click at [270, 218] on span "confirm" at bounding box center [274, 221] width 37 height 12
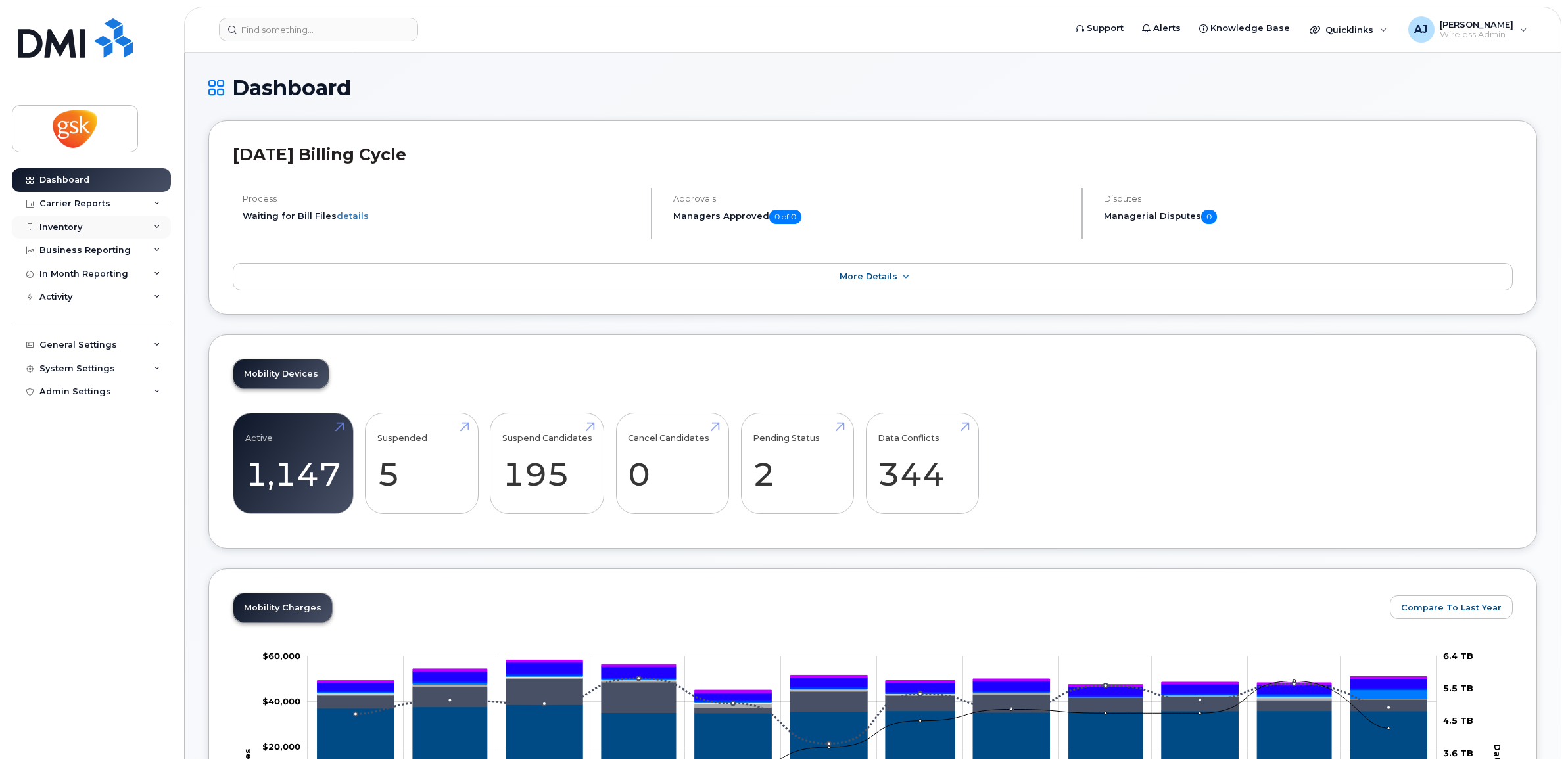
click at [79, 232] on div "Inventory" at bounding box center [61, 227] width 43 height 11
click at [85, 257] on div "Mobility Devices" at bounding box center [82, 251] width 74 height 12
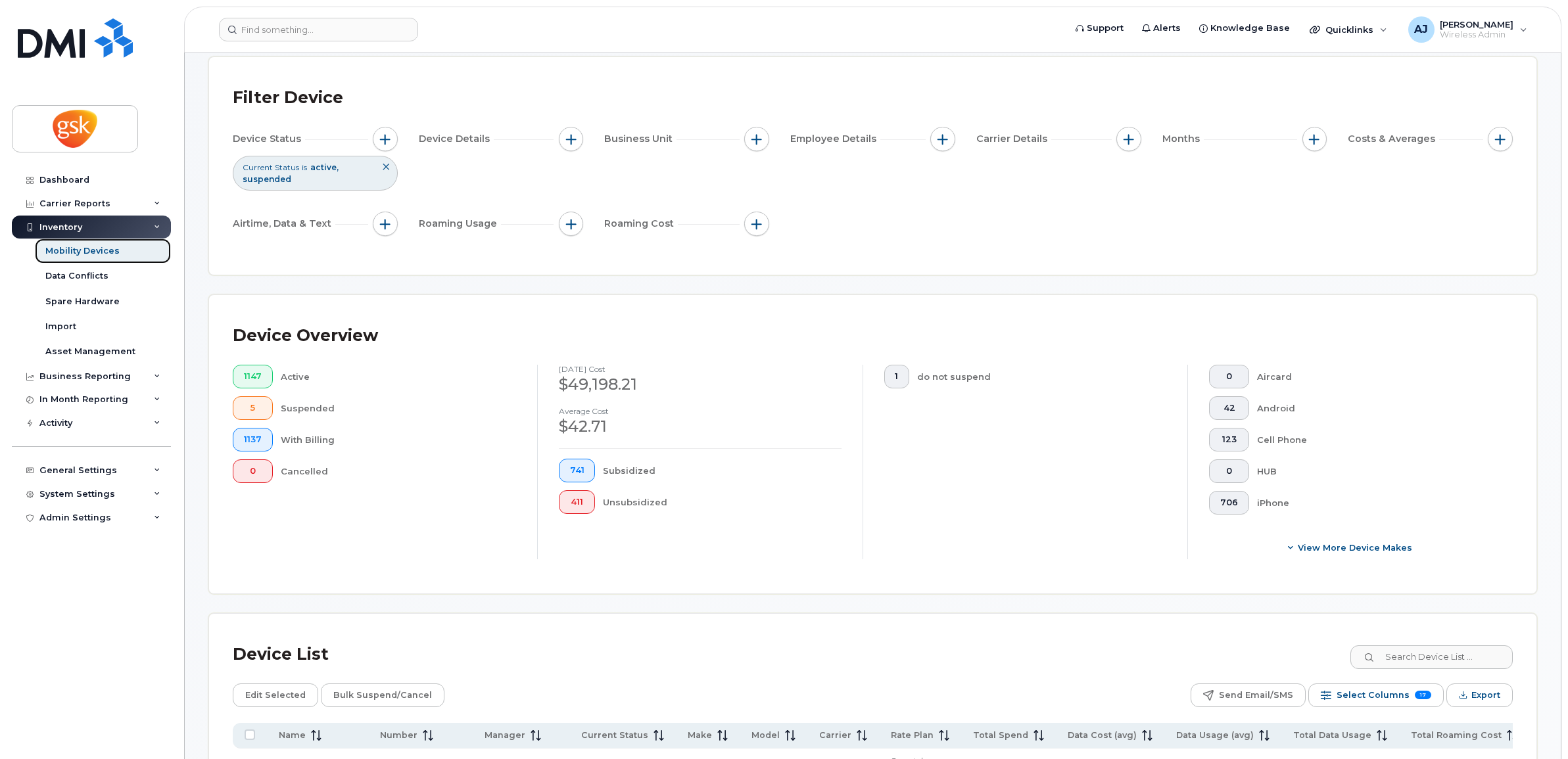
scroll to position [411, 0]
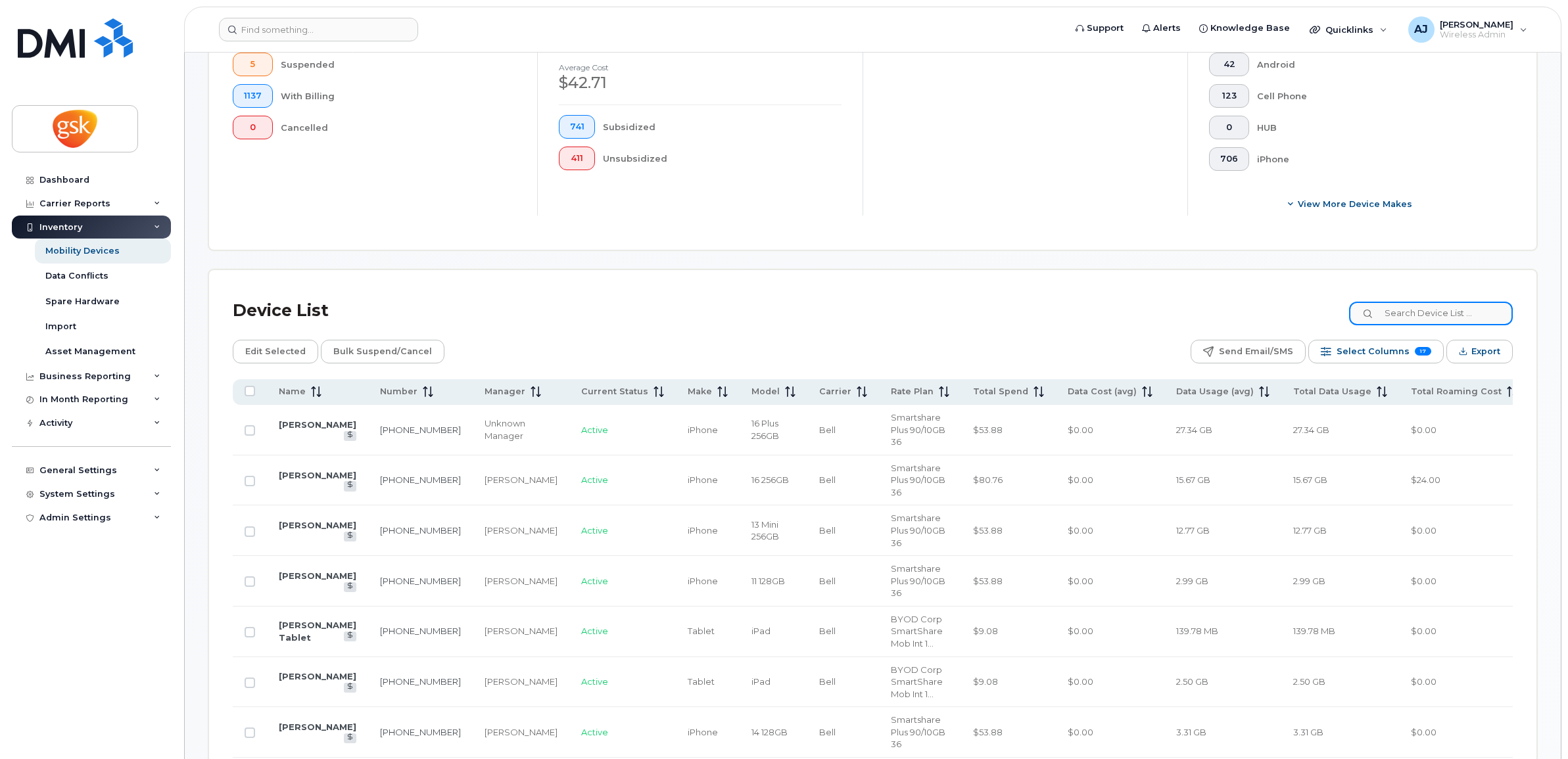
click at [1421, 306] on input at bounding box center [1430, 313] width 163 height 24
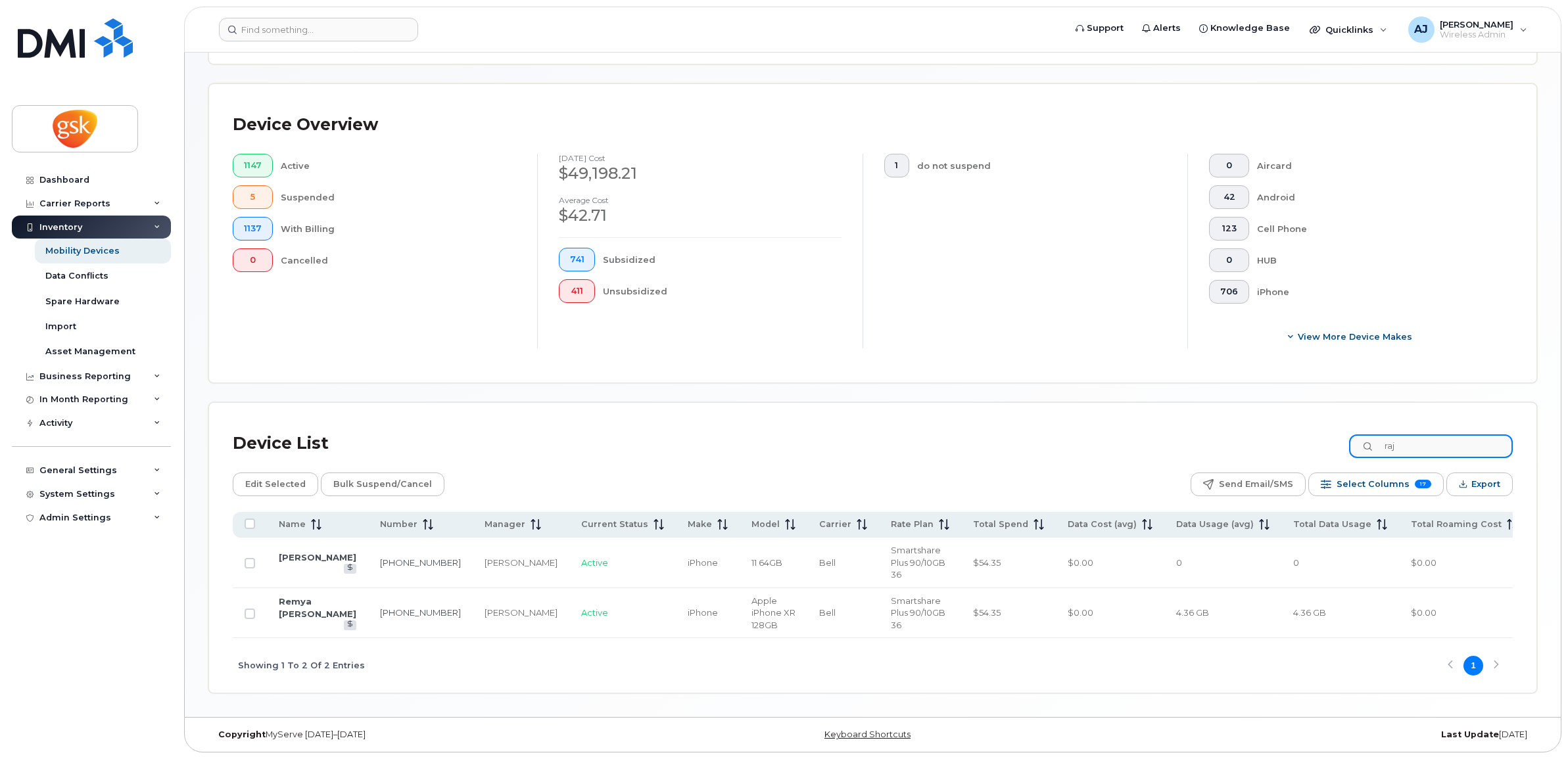
scroll to position [283, 0]
type input "raj"
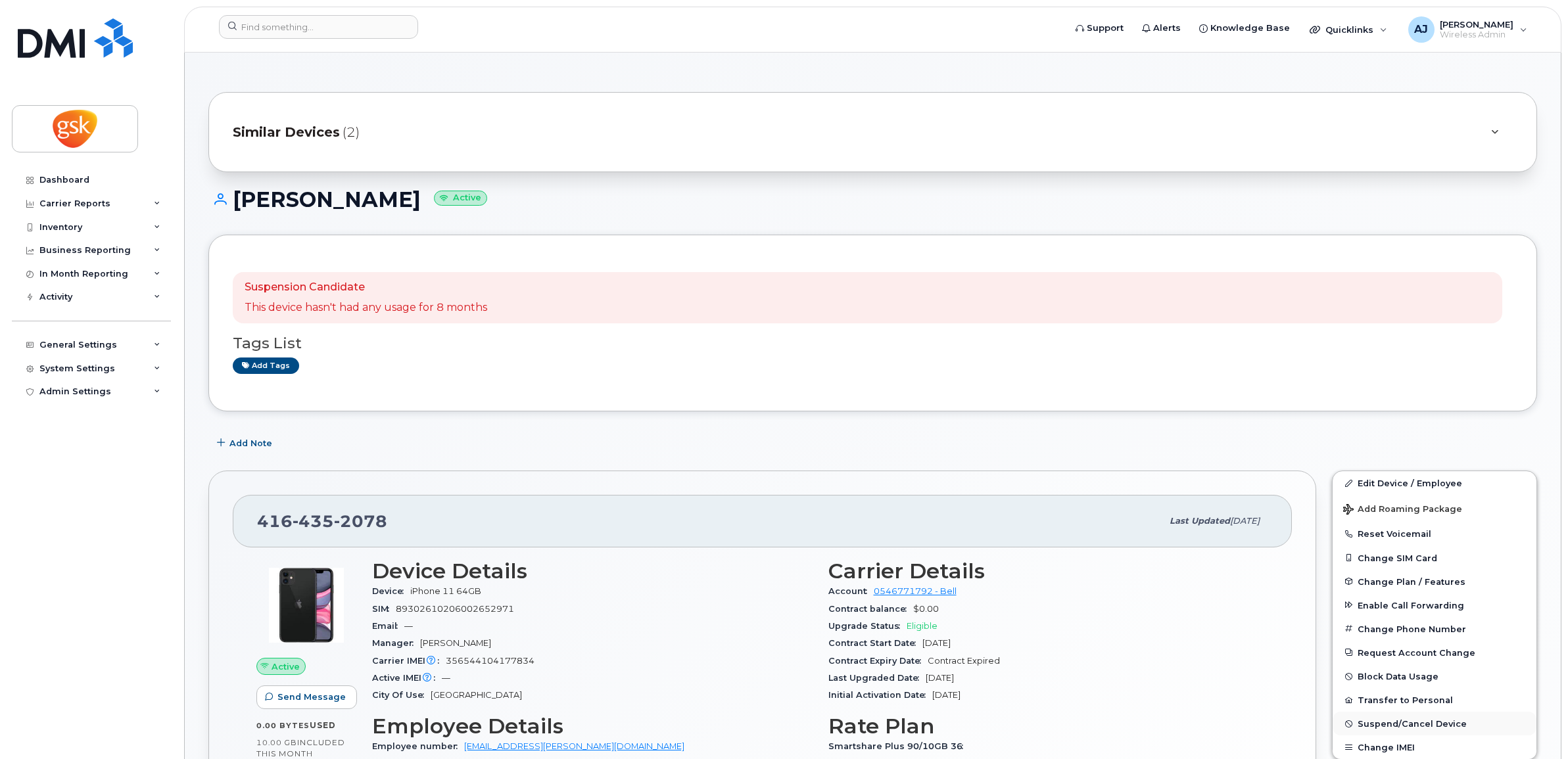
click at [1417, 721] on span "Suspend/Cancel Device" at bounding box center [1412, 724] width 109 height 10
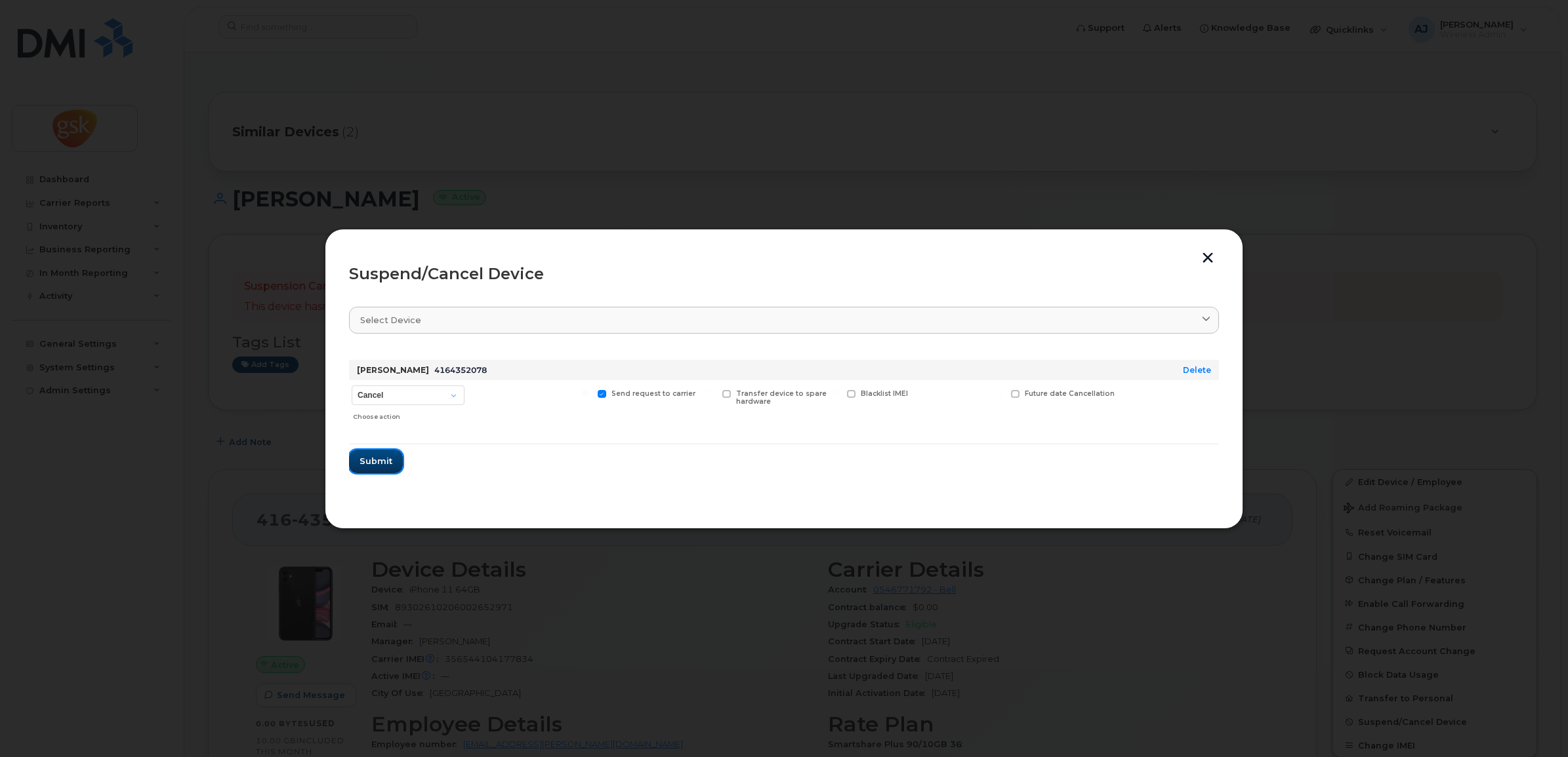
click at [353, 454] on button "Submit" at bounding box center [376, 461] width 54 height 23
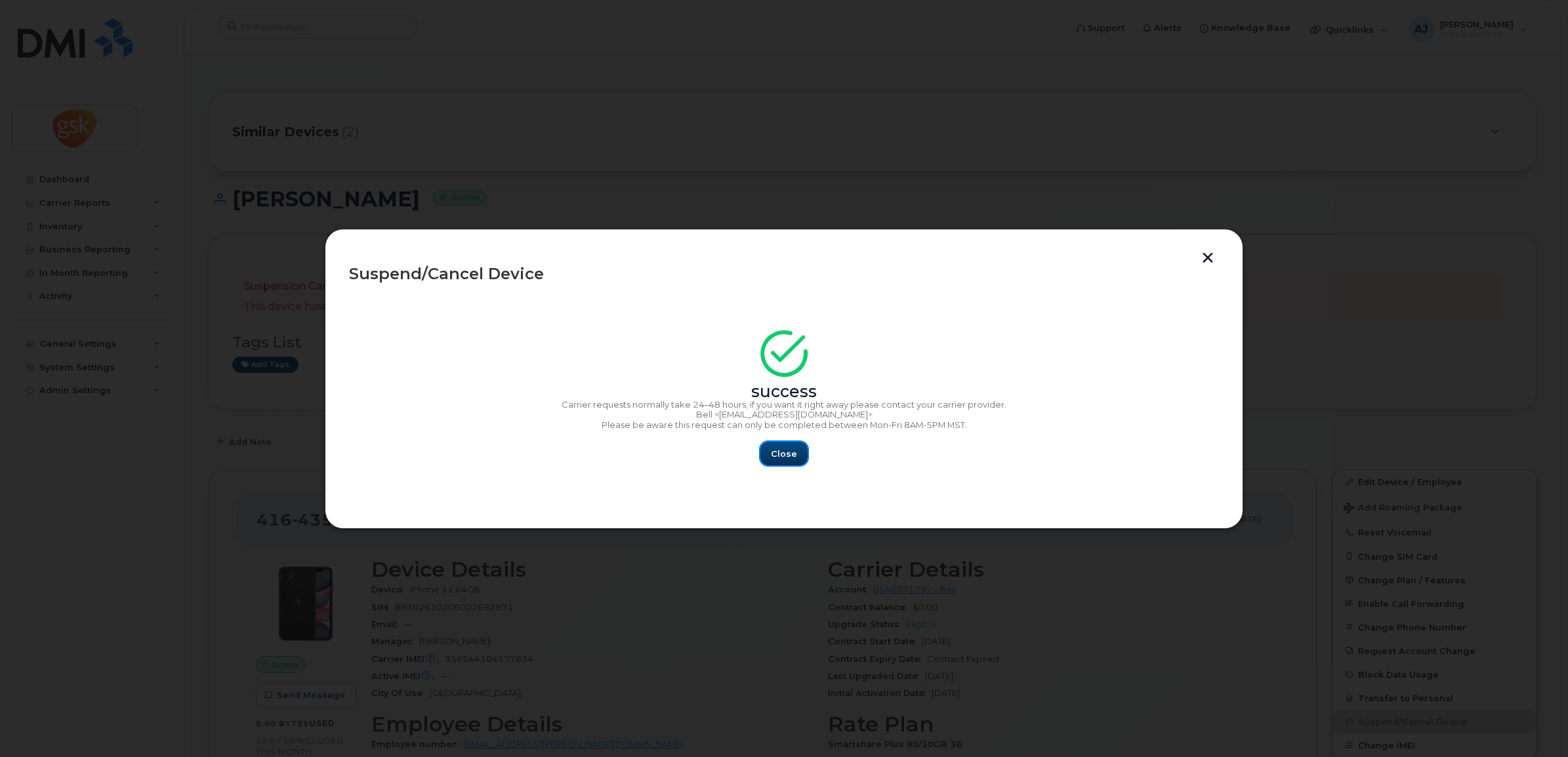
click at [792, 451] on span "Close" at bounding box center [784, 454] width 26 height 13
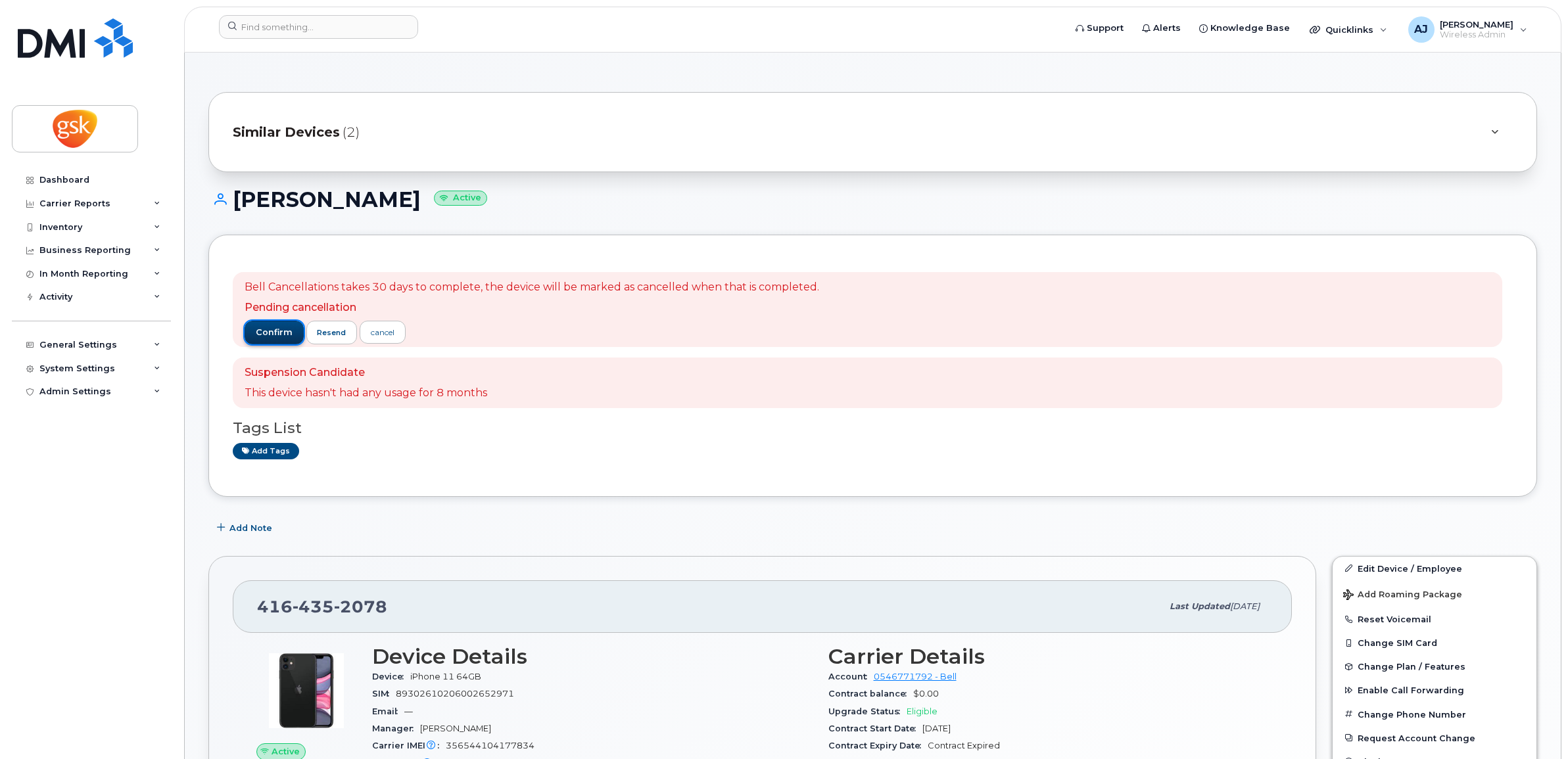
click at [278, 327] on span "confirm" at bounding box center [274, 333] width 37 height 12
